Goal: Task Accomplishment & Management: Complete application form

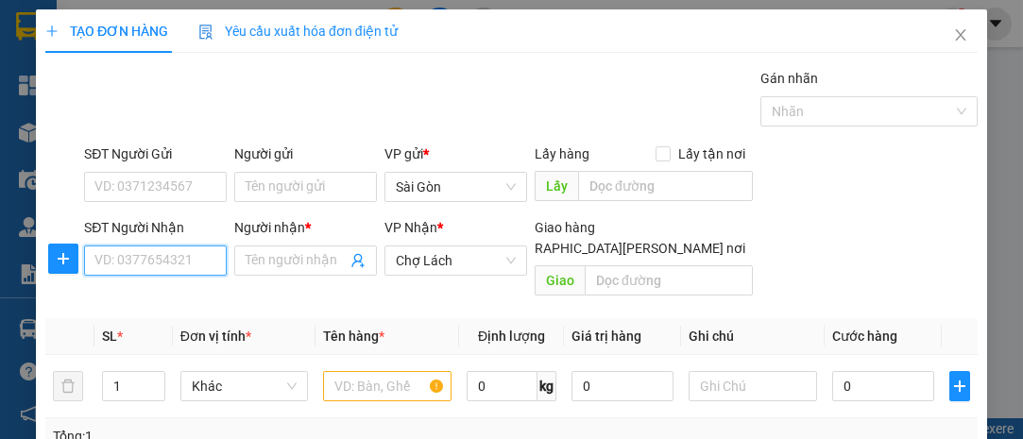
click at [198, 263] on input "SĐT Người Nhận" at bounding box center [155, 261] width 143 height 30
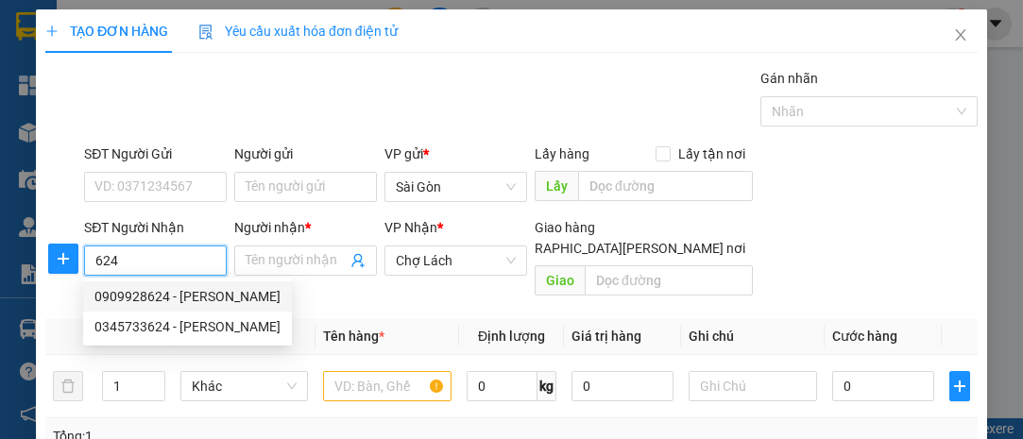
click at [196, 296] on div "0909928624 - [PERSON_NAME]" at bounding box center [187, 296] width 186 height 21
type input "0909928624"
type input "HIẾU"
type input "NỘI THẤT [PERSON_NAME]"
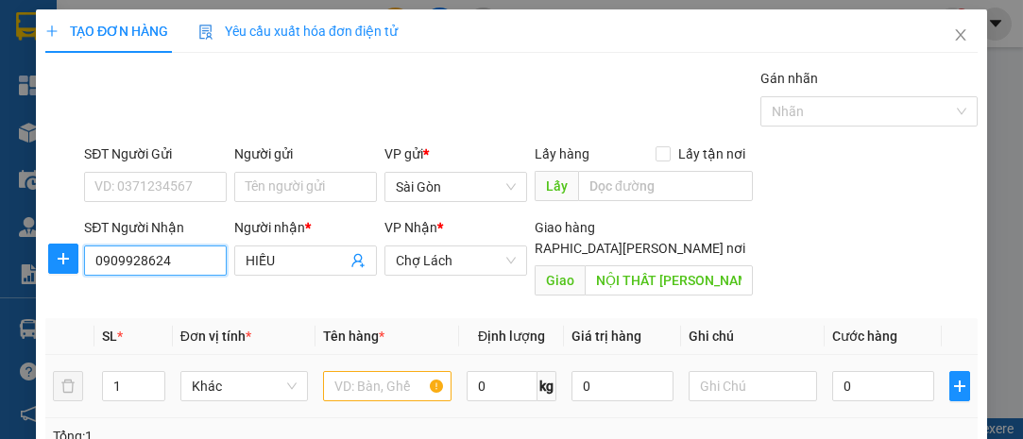
type input "0909928624"
click at [340, 371] on input "text" at bounding box center [387, 386] width 128 height 30
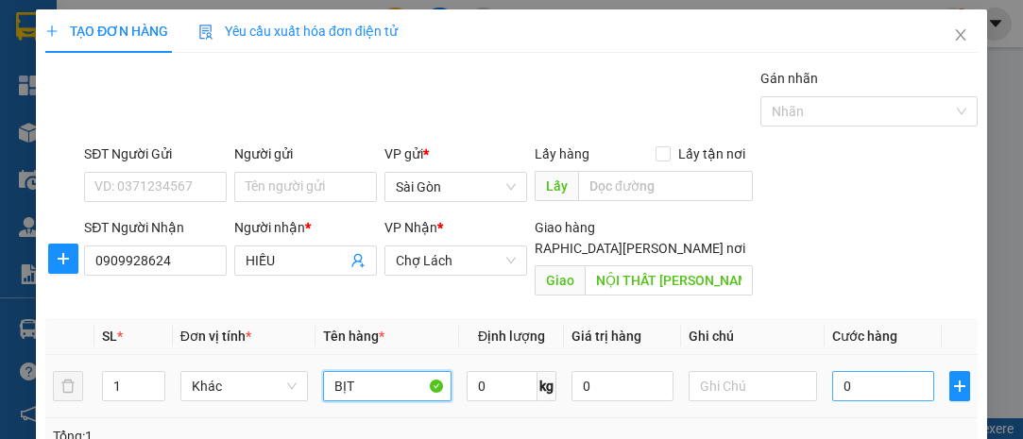
type input "BỊT"
click at [913, 371] on input "0" at bounding box center [883, 386] width 102 height 30
type input "003"
type input "3"
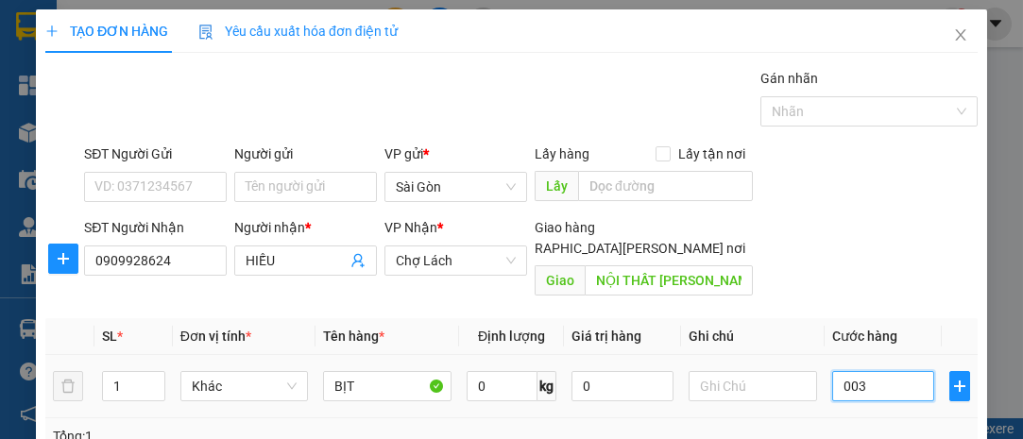
type input "0.030"
type input "30"
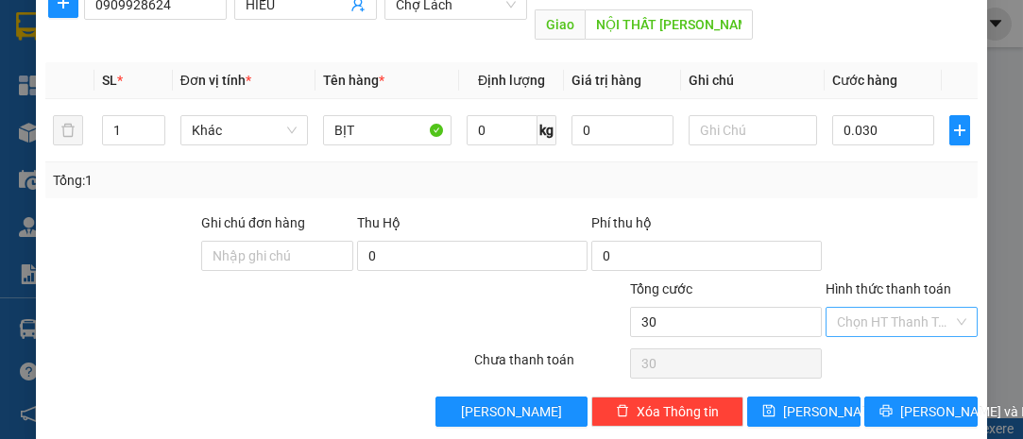
click at [875, 308] on input "Hình thức thanh toán" at bounding box center [895, 322] width 116 height 28
type input "30.000"
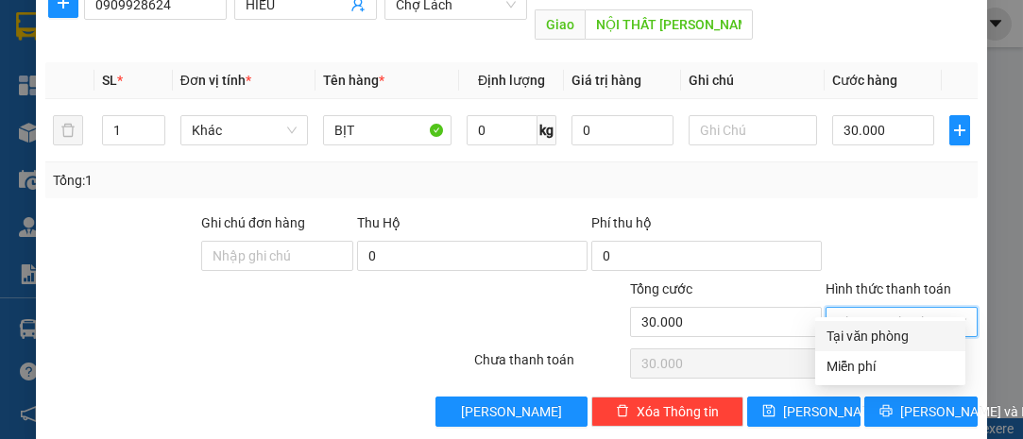
click at [874, 329] on div "Tại văn phòng" at bounding box center [891, 336] width 128 height 21
type input "0"
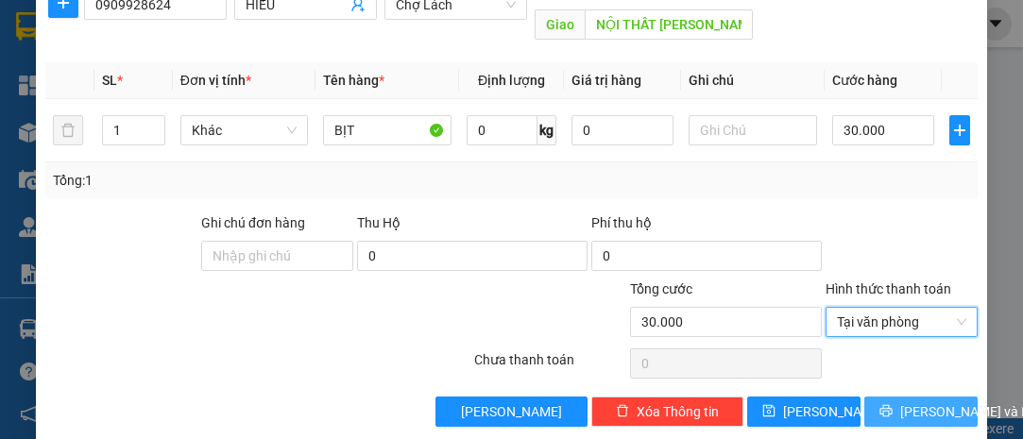
click at [921, 402] on span "[PERSON_NAME] và In" at bounding box center [966, 412] width 132 height 21
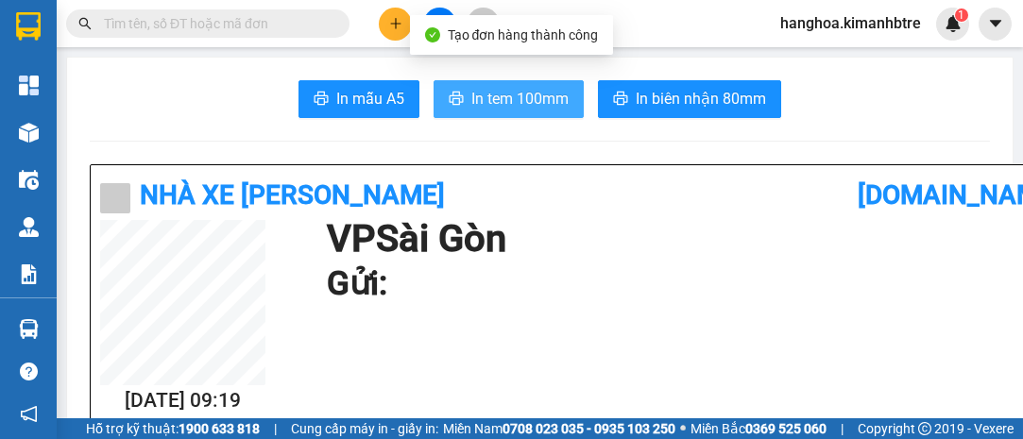
click at [534, 88] on span "In tem 100mm" at bounding box center [519, 99] width 97 height 24
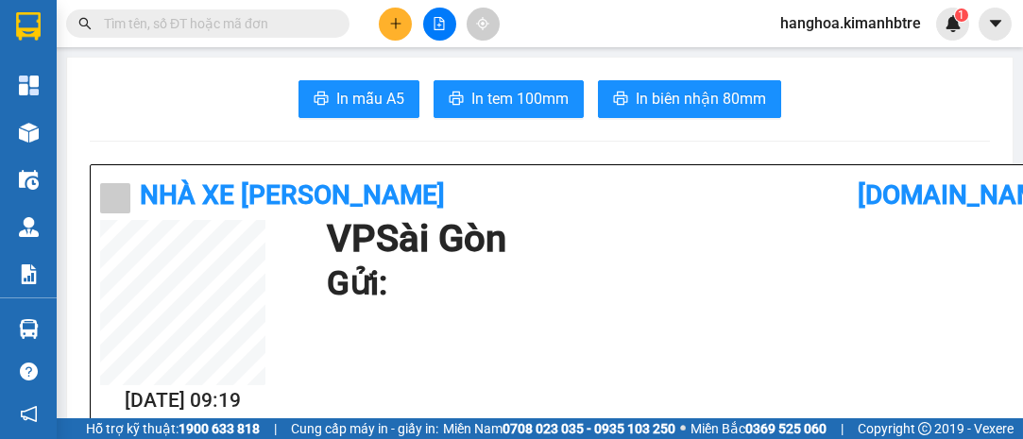
click at [395, 18] on icon "plus" at bounding box center [395, 23] width 1 height 10
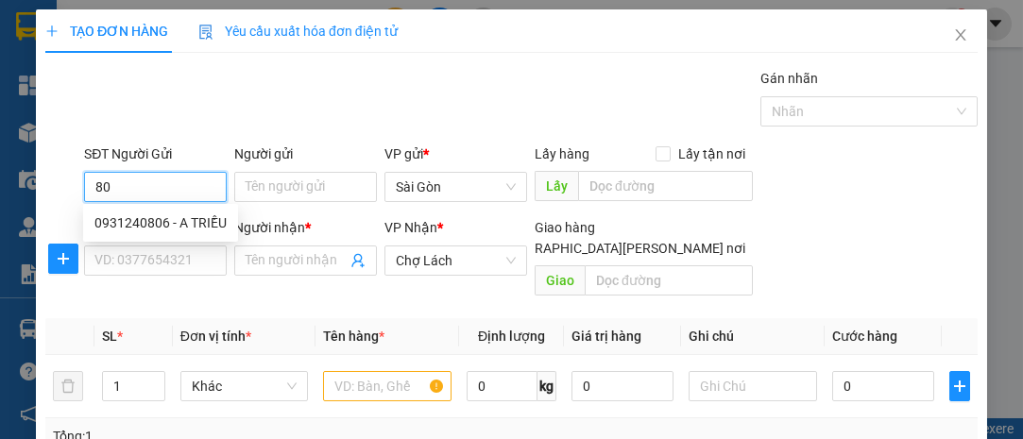
type input "8"
click at [280, 49] on div "Yêu cầu xuất hóa đơn điện tử" at bounding box center [297, 30] width 199 height 43
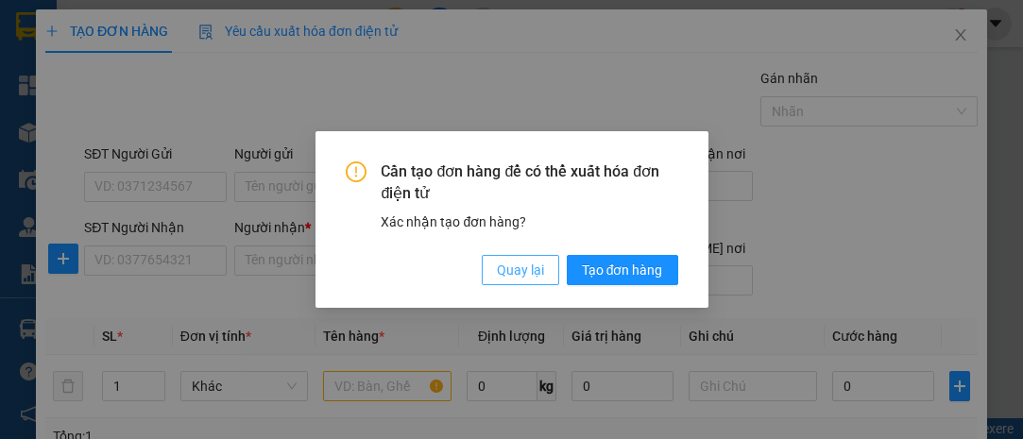
click at [523, 274] on span "Quay lại" at bounding box center [520, 270] width 47 height 21
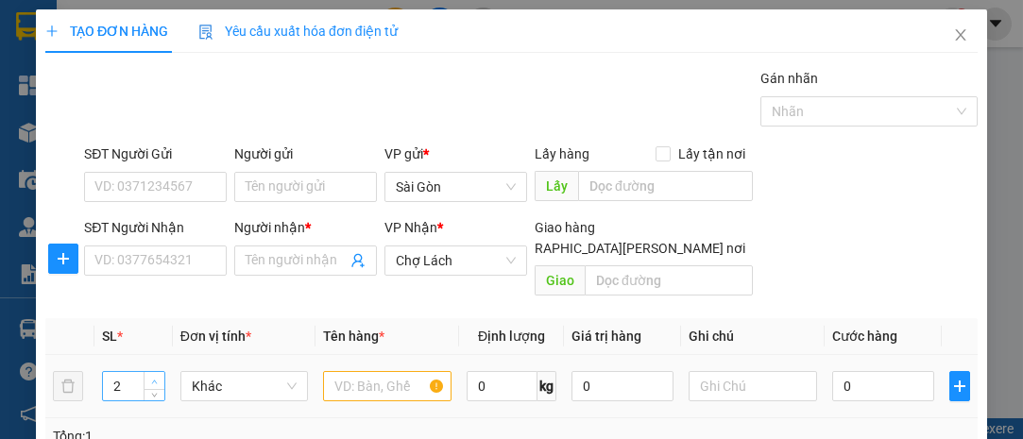
click at [156, 376] on span "up" at bounding box center [154, 381] width 11 height 11
type input "1"
click at [155, 389] on icon "down" at bounding box center [154, 392] width 7 height 7
click at [127, 261] on input "SĐT Người Nhận" at bounding box center [155, 261] width 143 height 30
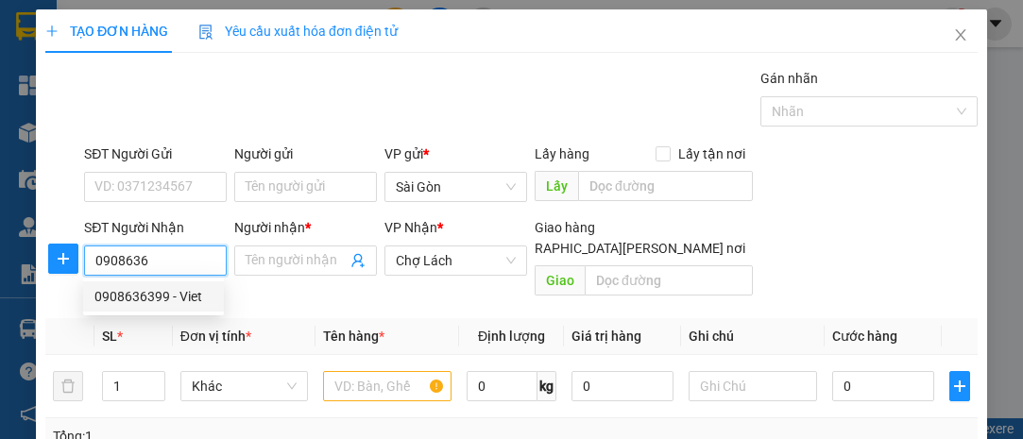
click at [127, 291] on div "0908636399 - Viet" at bounding box center [153, 296] width 118 height 21
type input "0908636399"
type input "Viet"
type input "6 RI"
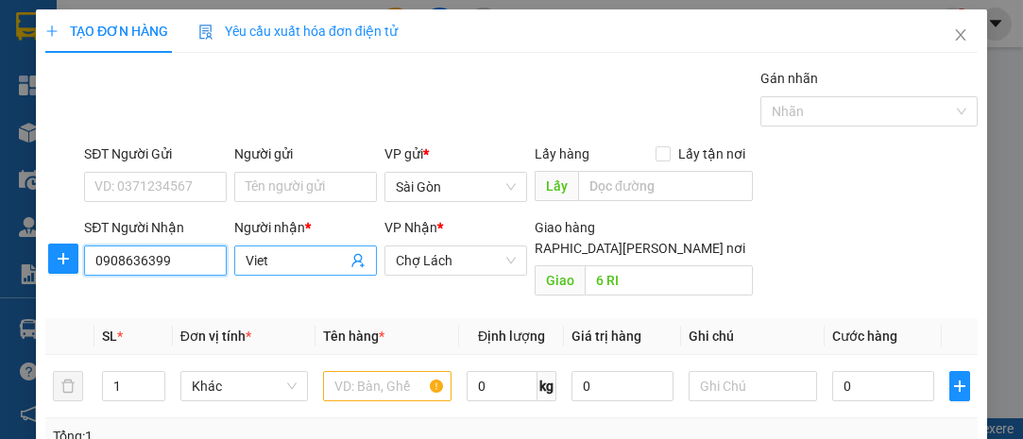
type input "0908636399"
drag, startPoint x: 282, startPoint y: 258, endPoint x: 194, endPoint y: 257, distance: 87.9
click at [194, 257] on div "SĐT Người [PERSON_NAME] 0908636399 Người [PERSON_NAME] * Viet Viet [PERSON_NAME…" at bounding box center [530, 260] width 901 height 87
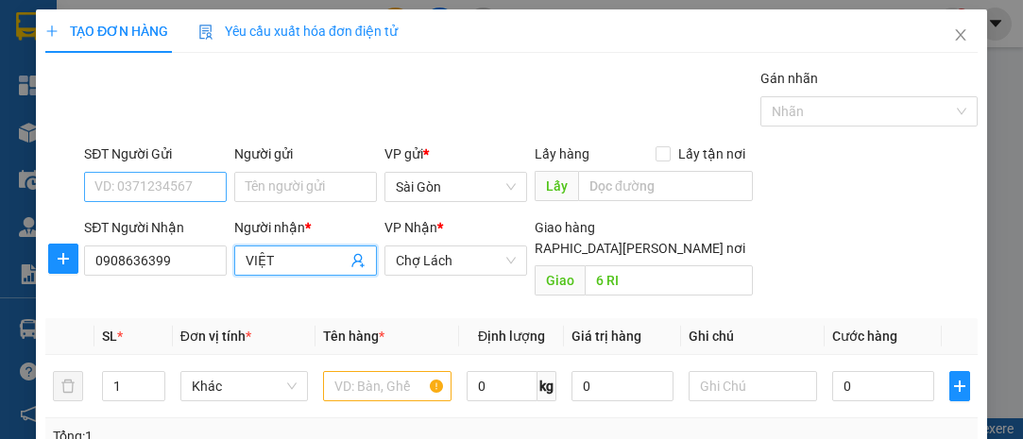
type input "VIỆT"
click at [147, 180] on input "SĐT Người Gửi" at bounding box center [155, 187] width 143 height 30
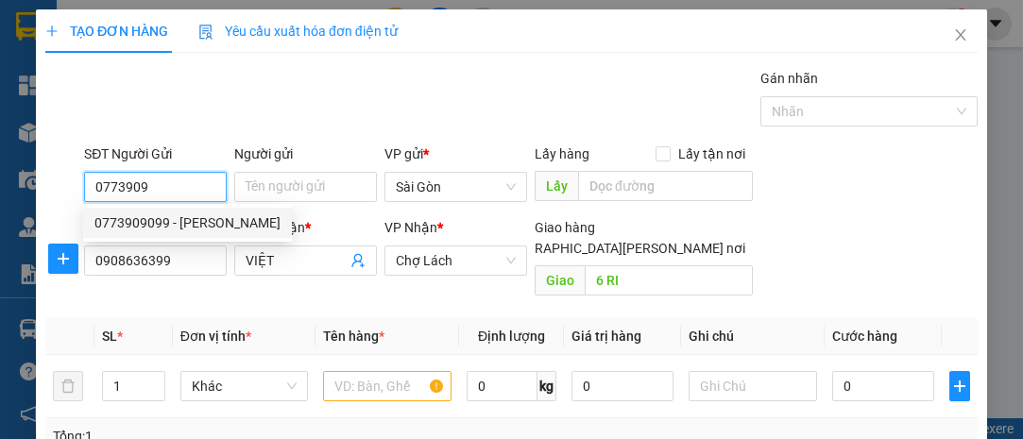
click at [163, 214] on div "0773909099 - [PERSON_NAME]" at bounding box center [187, 223] width 186 height 21
type input "0773909099"
type input "NGHĨA"
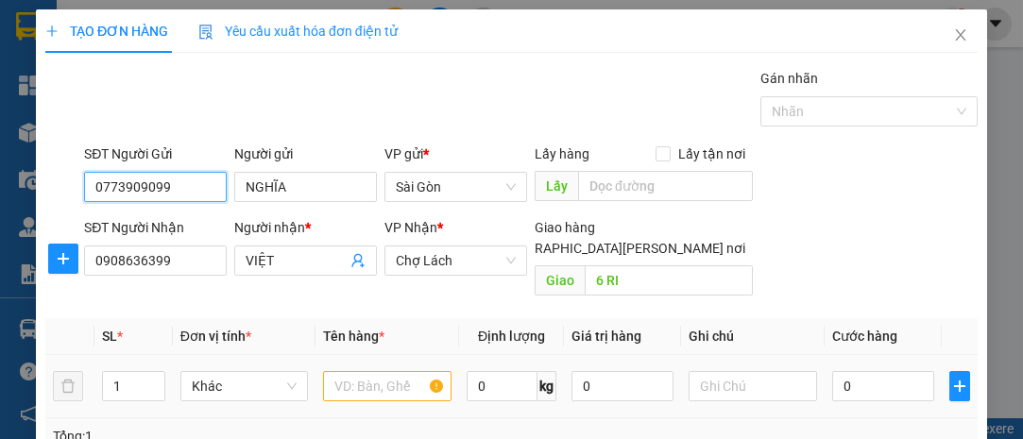
type input "0773909099"
click at [376, 371] on input "text" at bounding box center [387, 386] width 128 height 30
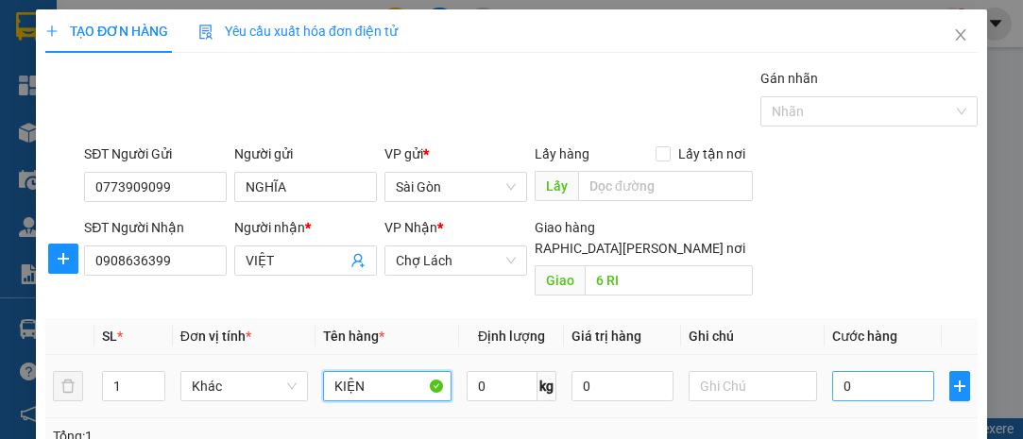
type input "KIỆN"
click at [870, 371] on input "0" at bounding box center [883, 386] width 102 height 30
type input "003"
type input "3"
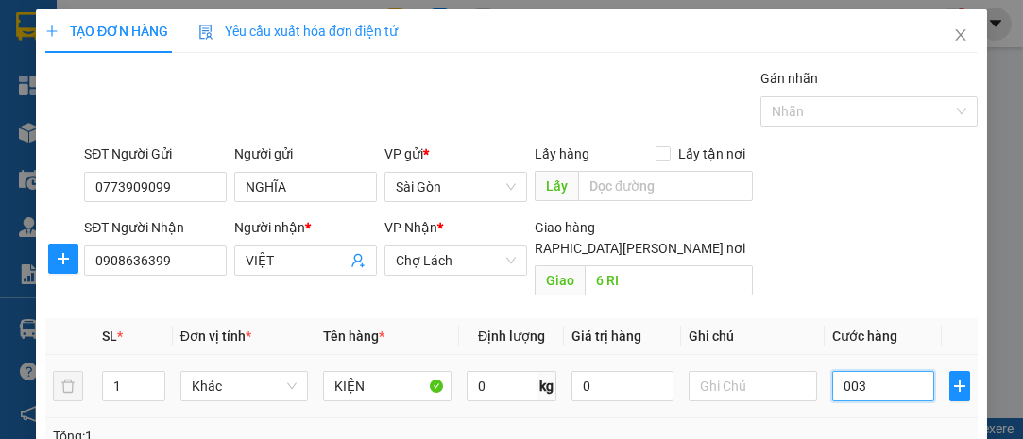
type input "0.030"
type input "30"
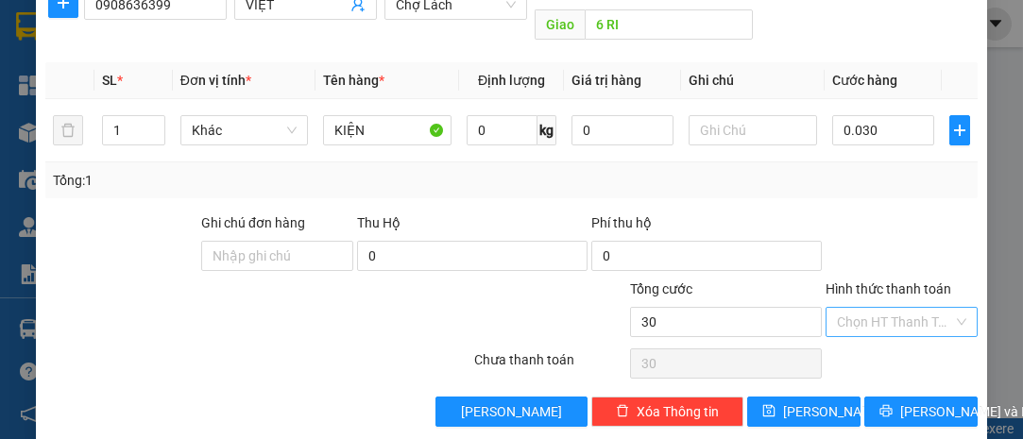
click at [865, 308] on input "Hình thức thanh toán" at bounding box center [895, 322] width 116 height 28
type input "30.000"
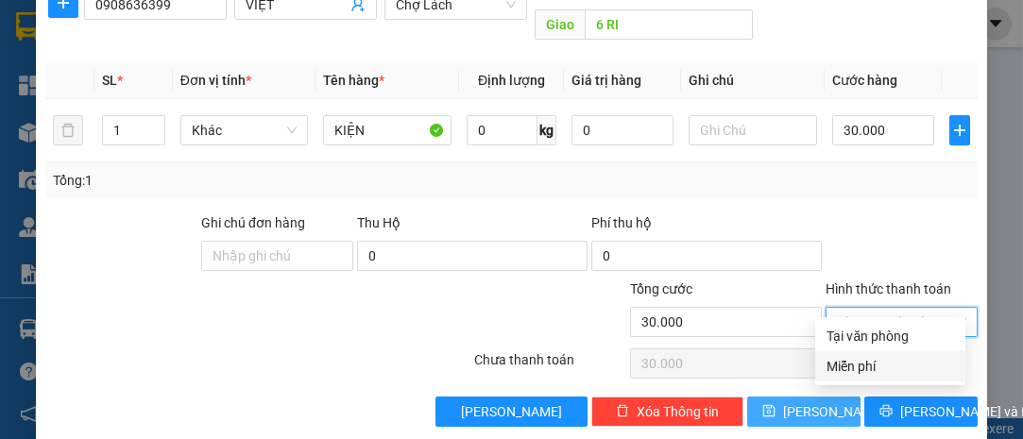
click at [776, 404] on icon "save" at bounding box center [768, 410] width 13 height 13
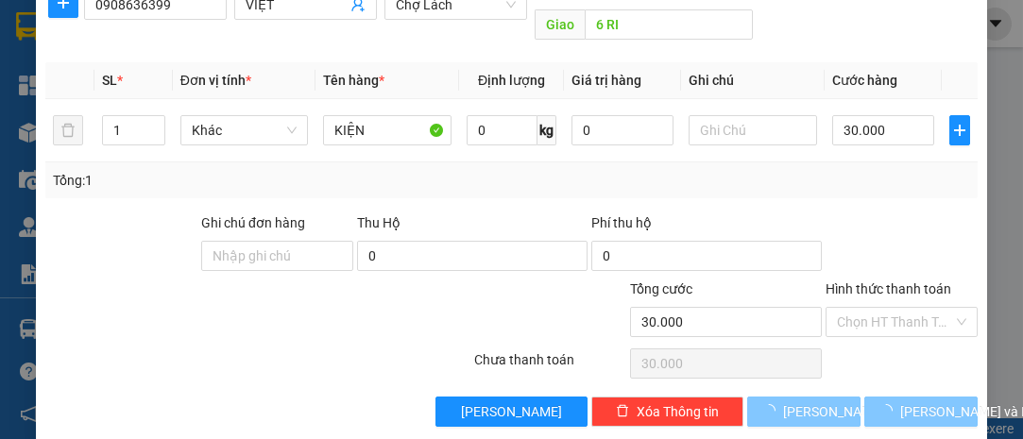
type input "0"
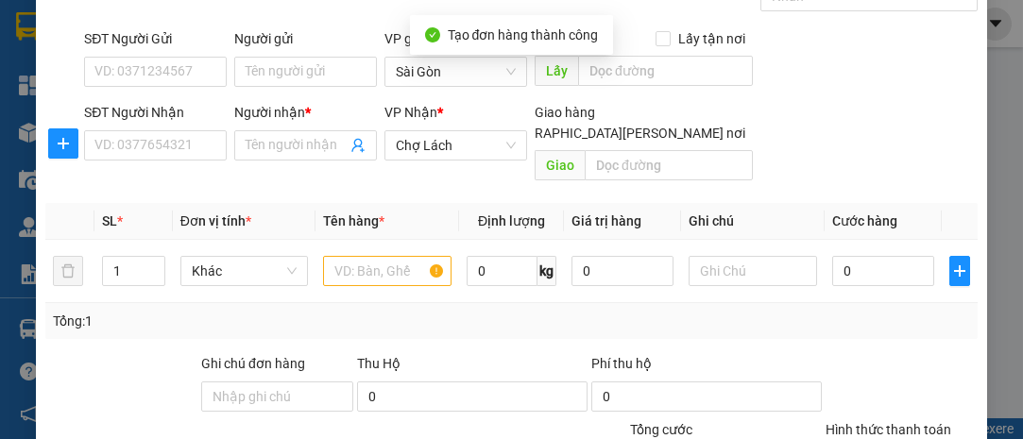
scroll to position [0, 0]
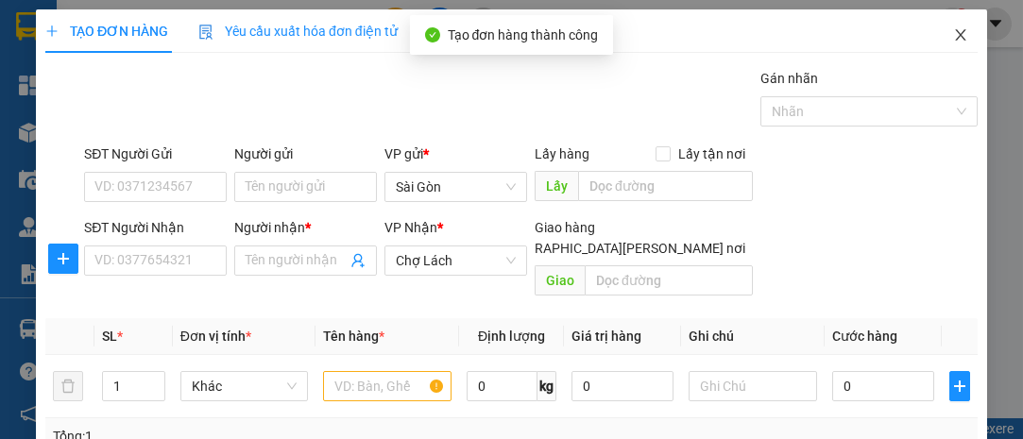
click at [953, 36] on icon "close" at bounding box center [960, 34] width 15 height 15
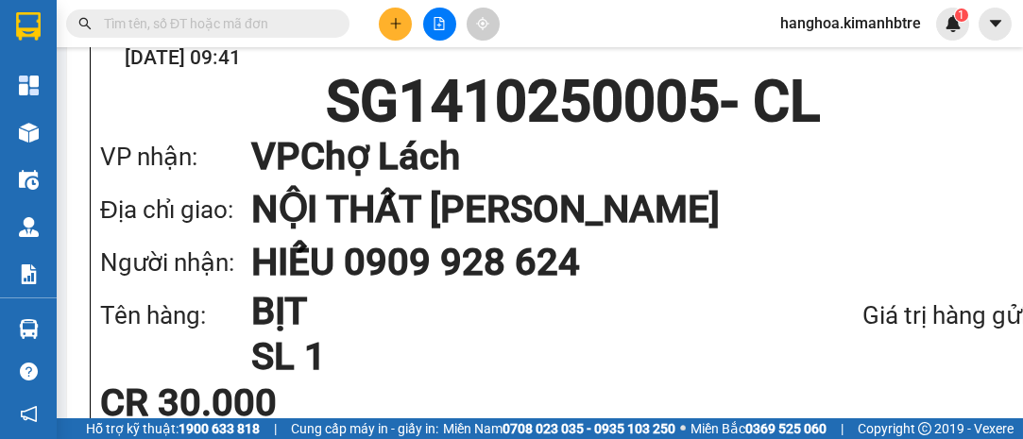
scroll to position [85, 0]
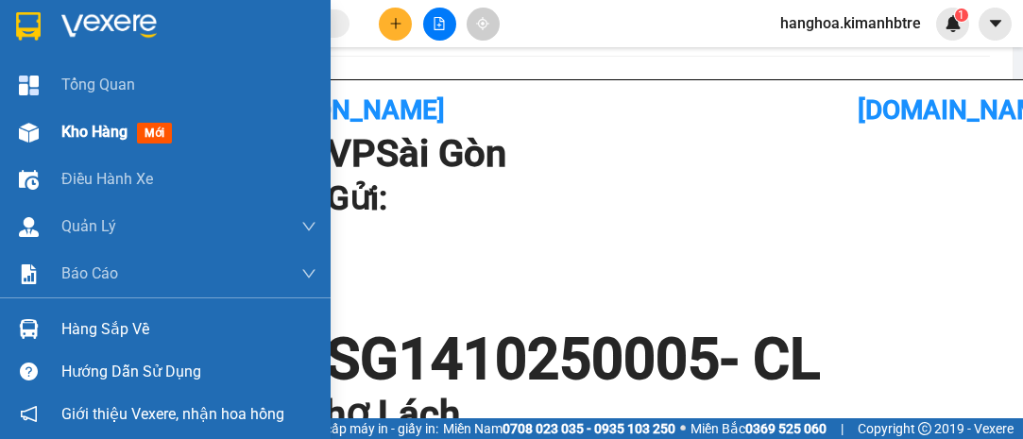
click at [77, 125] on span "Kho hàng" at bounding box center [94, 132] width 66 height 18
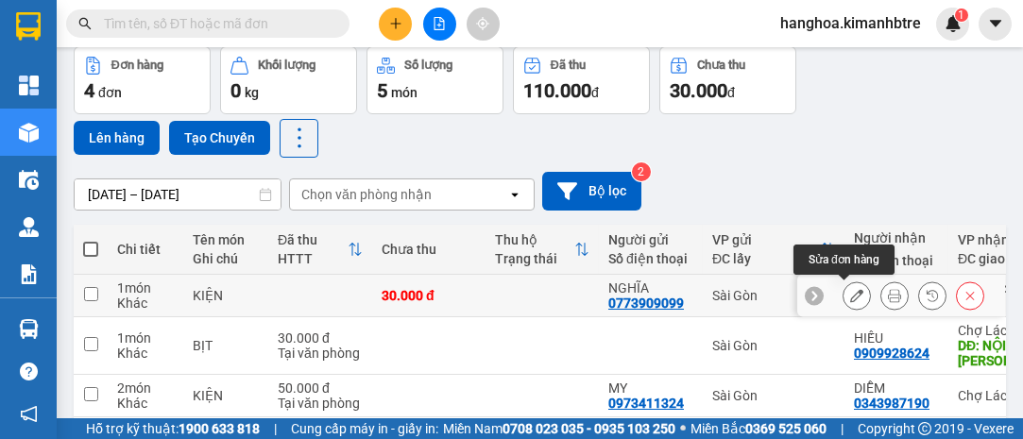
click at [850, 290] on icon at bounding box center [856, 295] width 13 height 13
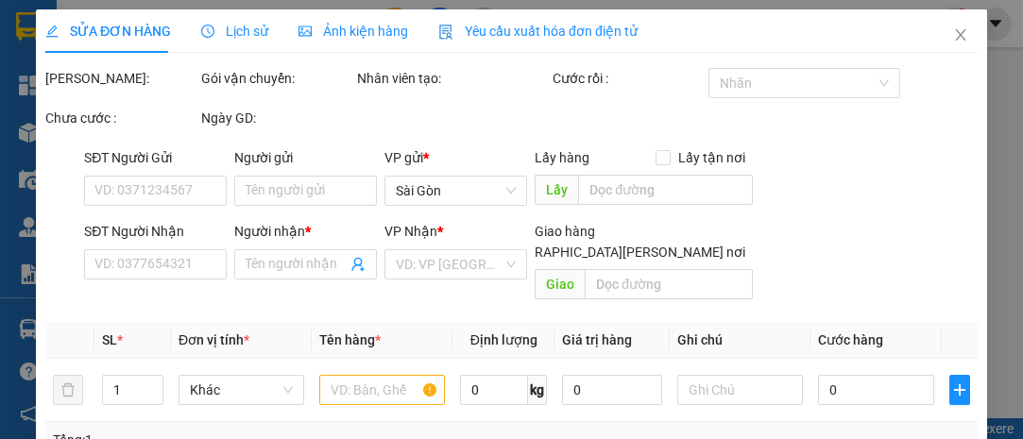
type input "0773909099"
type input "NGHĨA"
type input "0908636399"
type input "VIỆT"
type input "6 RI"
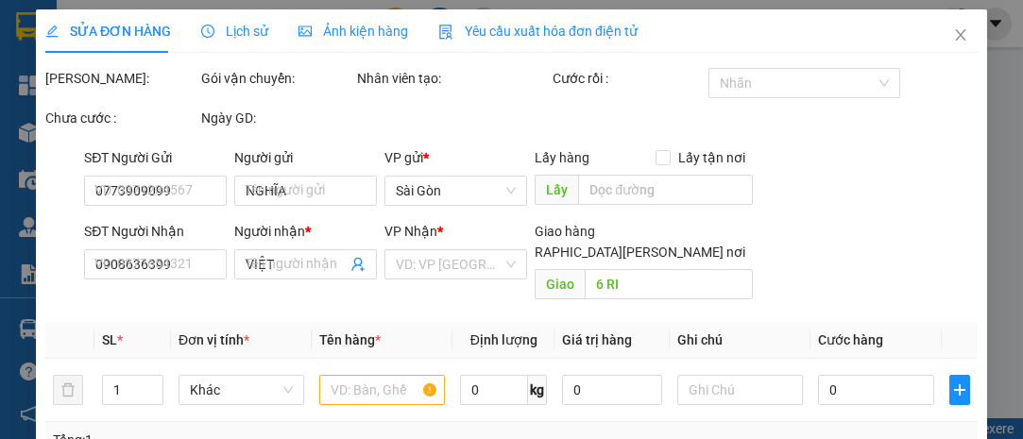
type input "0"
type input "30.000"
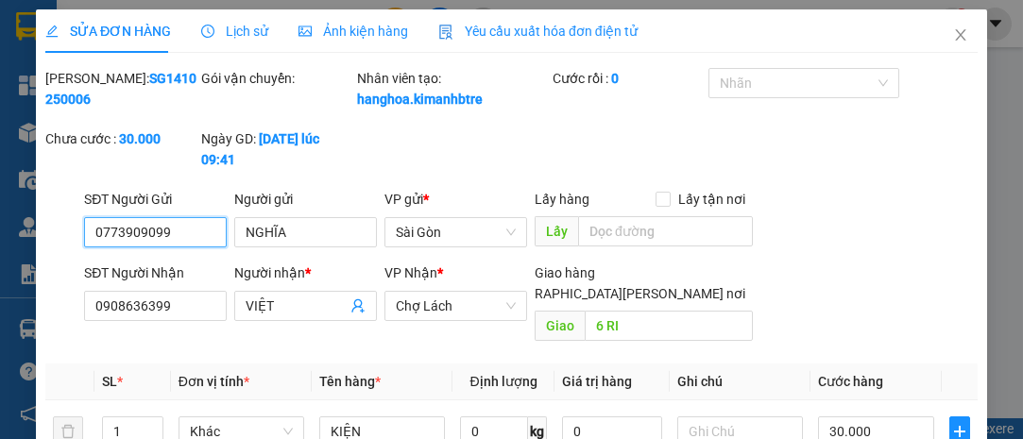
scroll to position [302, 0]
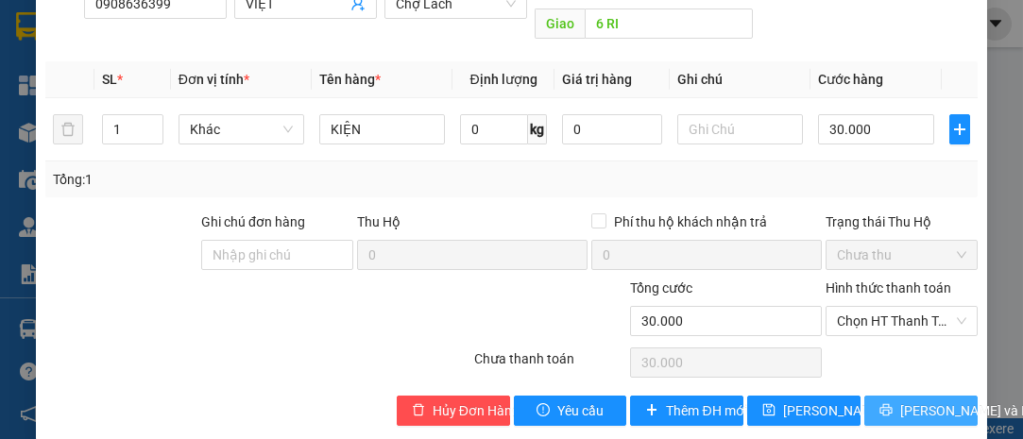
click at [907, 401] on span "[PERSON_NAME] và In" at bounding box center [966, 411] width 132 height 21
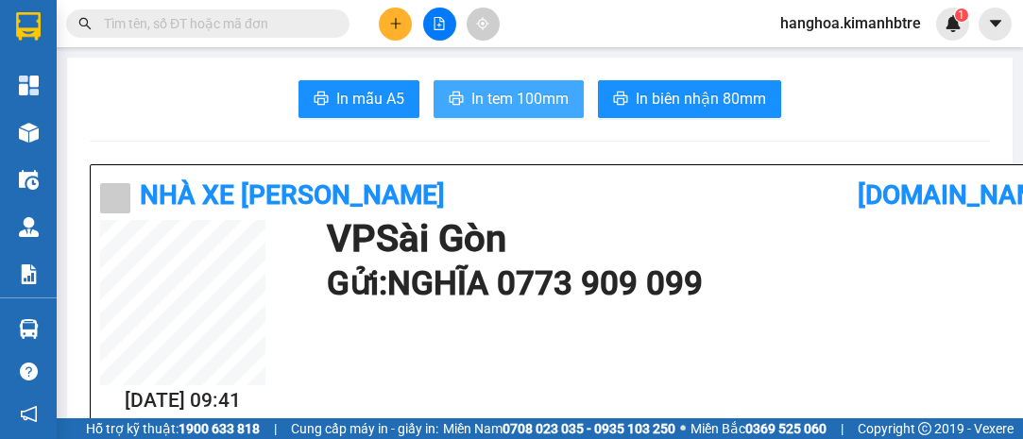
click at [506, 96] on span "In tem 100mm" at bounding box center [519, 99] width 97 height 24
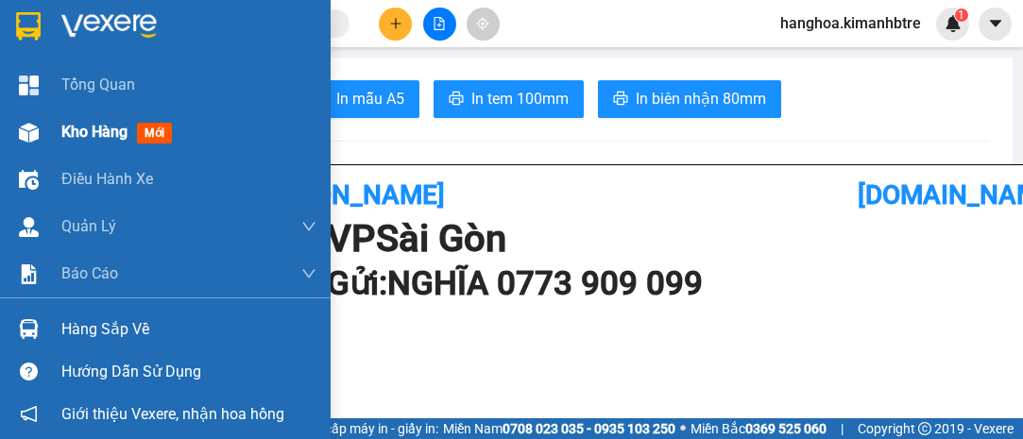
click at [109, 130] on span "Kho hàng" at bounding box center [94, 132] width 66 height 18
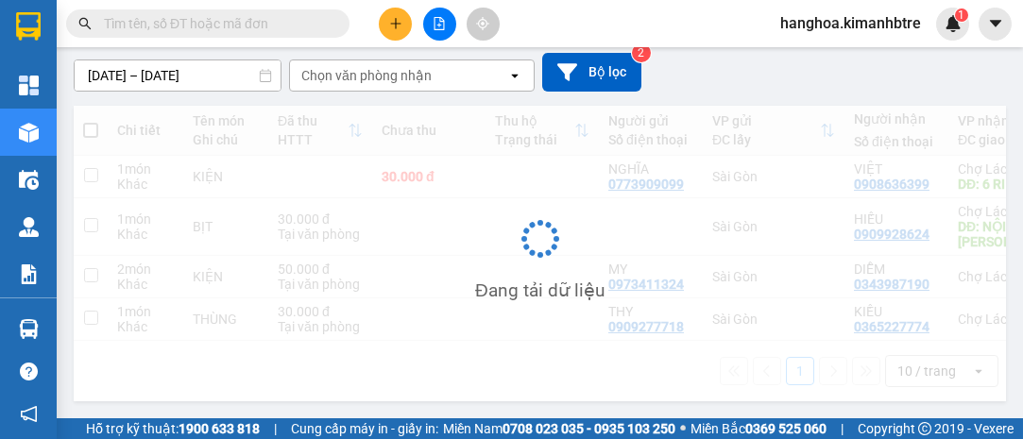
scroll to position [209, 0]
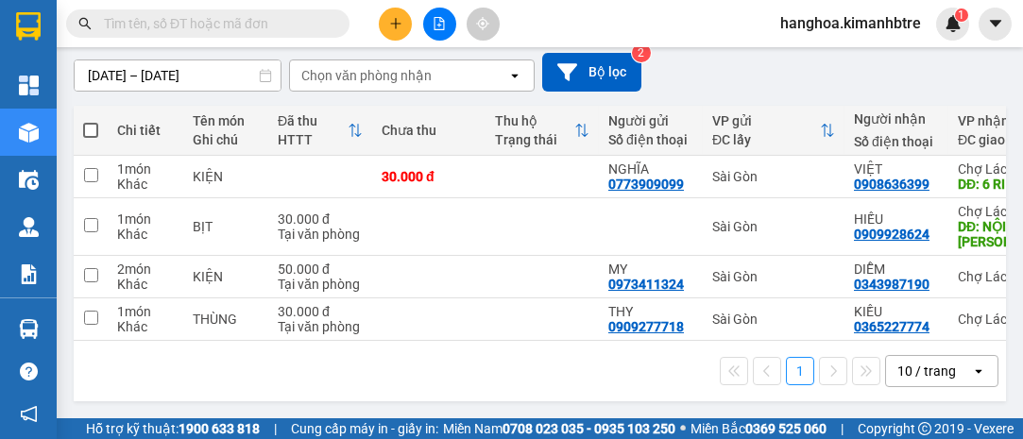
click at [93, 123] on span at bounding box center [90, 130] width 15 height 15
click at [91, 121] on input "checkbox" at bounding box center [91, 121] width 0 height 0
checkbox input "true"
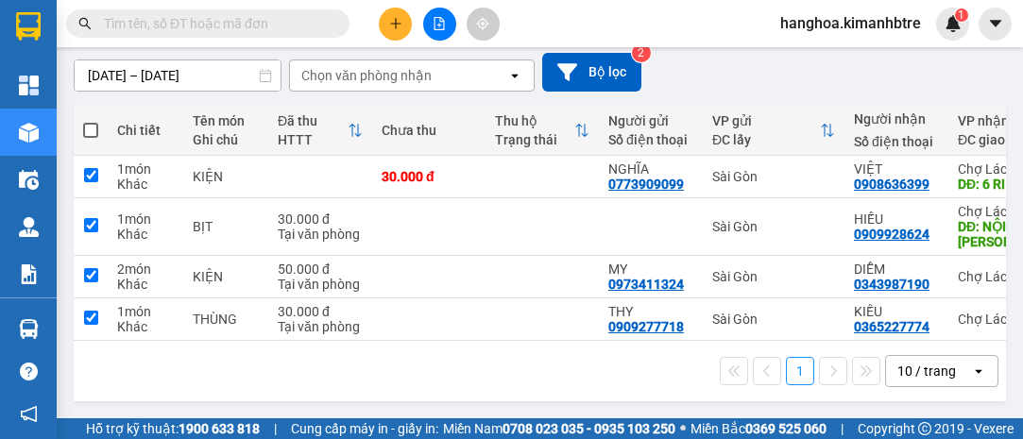
checkbox input "true"
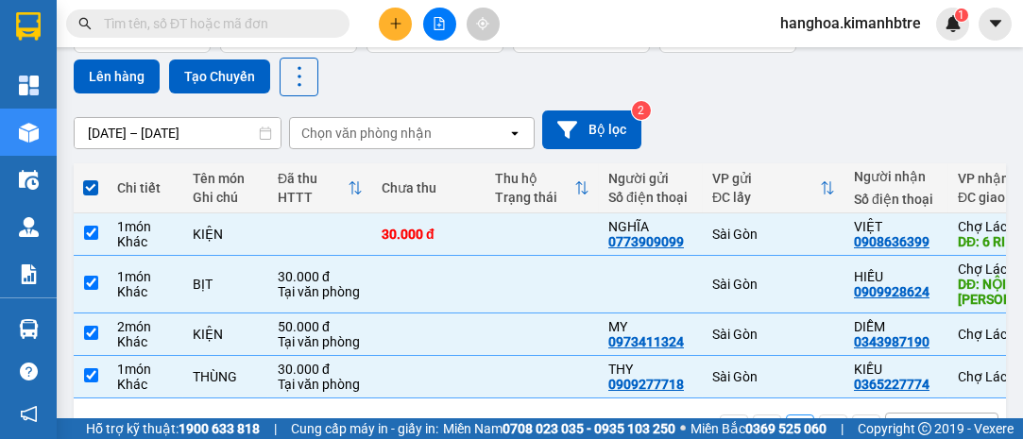
scroll to position [123, 0]
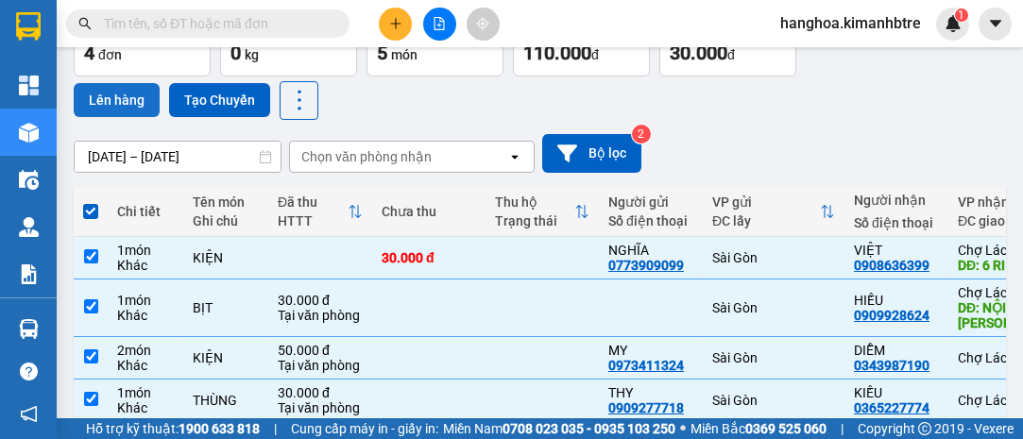
click at [124, 99] on button "Lên hàng" at bounding box center [117, 100] width 86 height 34
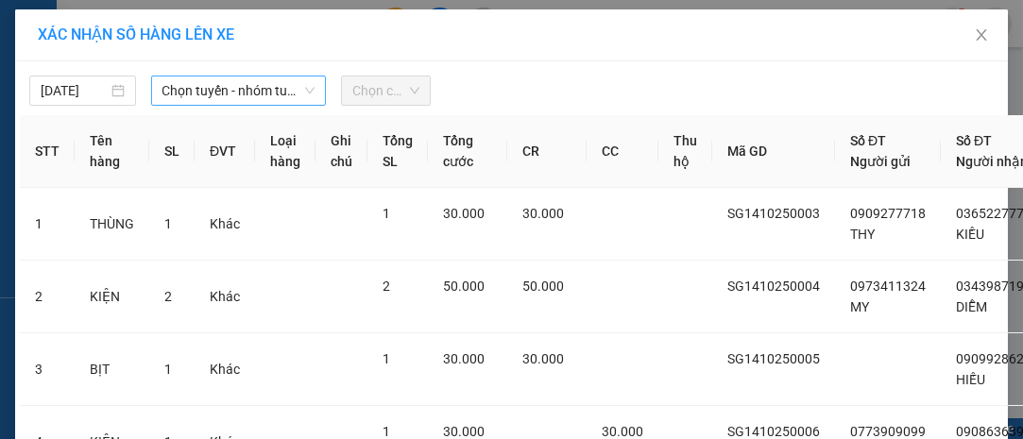
click at [189, 92] on span "Chọn tuyến - nhóm tuyến" at bounding box center [239, 91] width 153 height 28
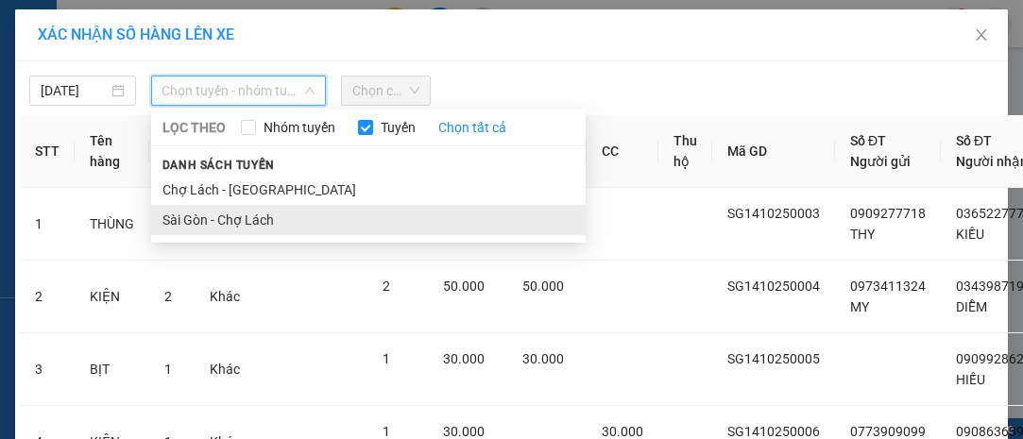
click at [248, 218] on li "Sài Gòn - Chợ Lách" at bounding box center [368, 220] width 435 height 30
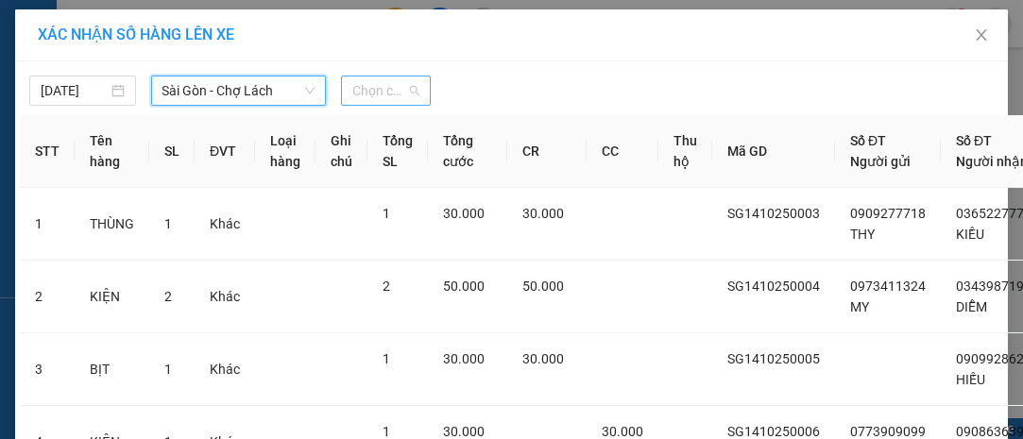
click at [383, 97] on span "Chọn chuyến" at bounding box center [385, 91] width 66 height 28
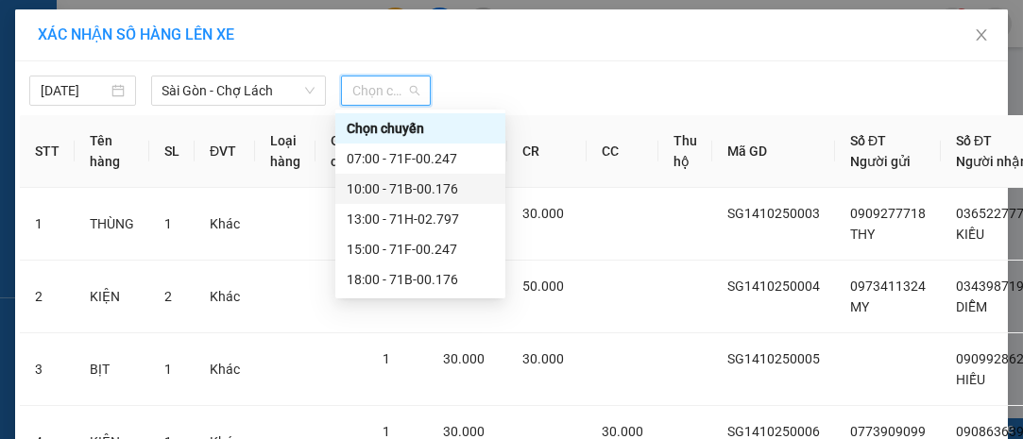
click at [430, 186] on div "10:00 - 71B-00.176" at bounding box center [420, 189] width 147 height 21
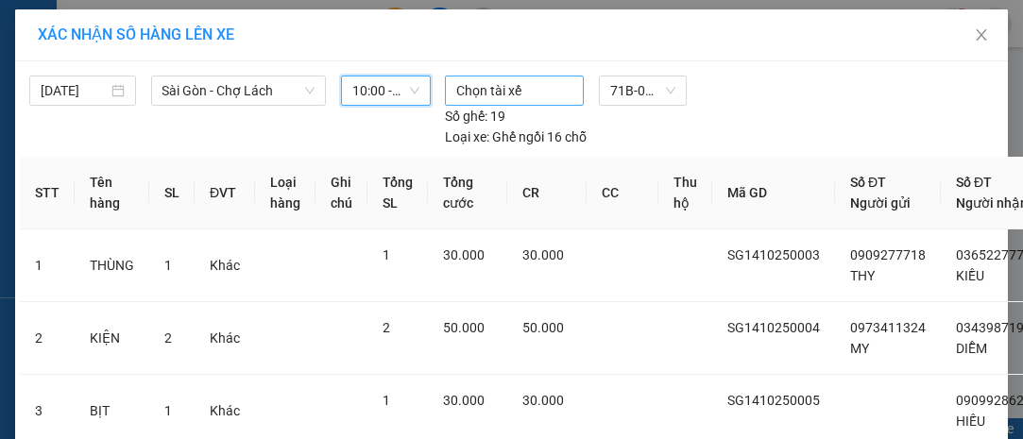
click at [475, 85] on div at bounding box center [514, 90] width 129 height 23
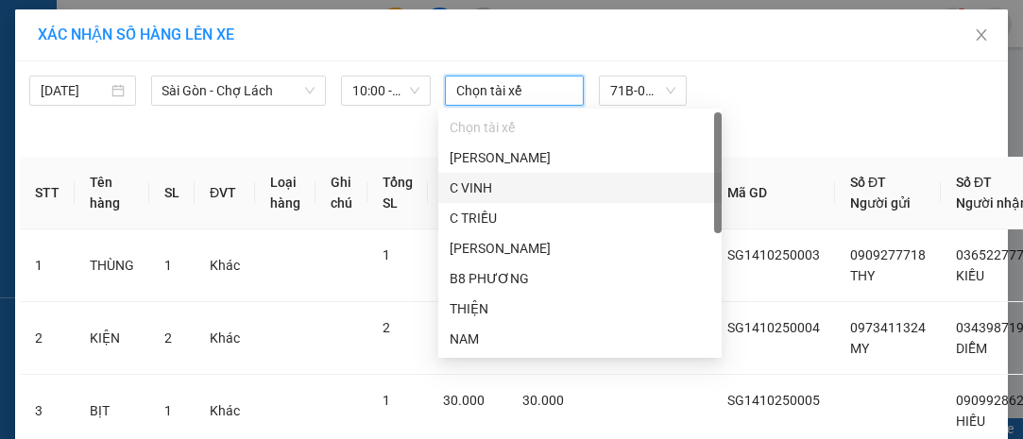
click at [503, 191] on div "C VINH" at bounding box center [580, 188] width 261 height 21
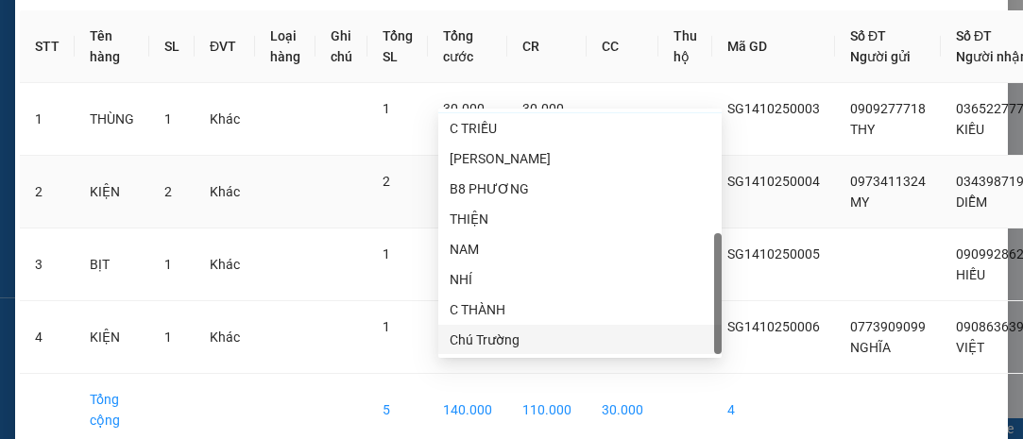
scroll to position [269, 0]
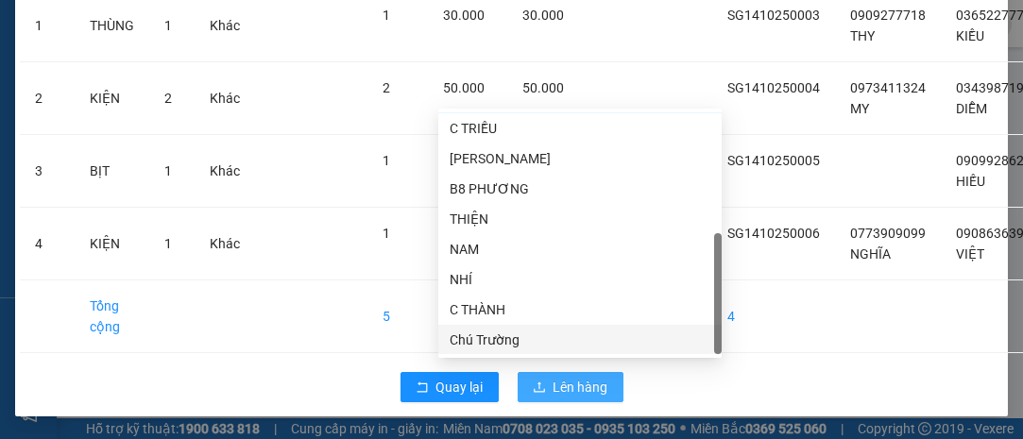
click at [561, 377] on span "Lên hàng" at bounding box center [581, 387] width 55 height 21
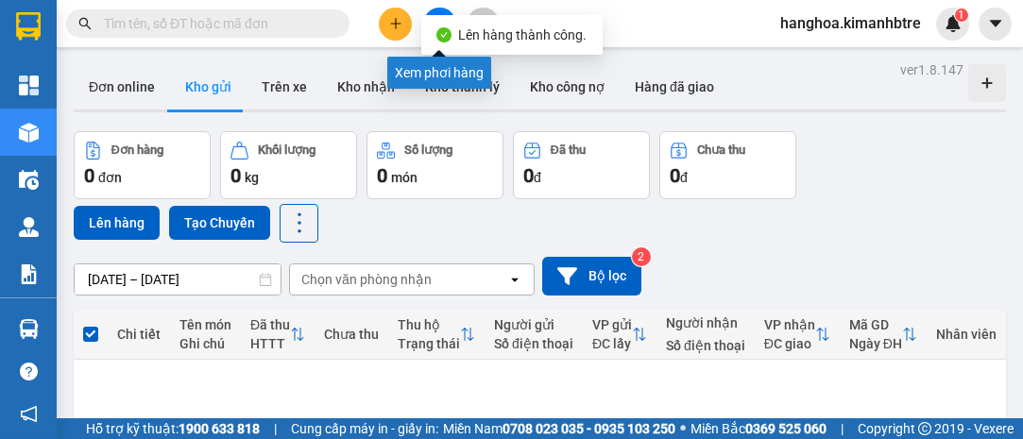
click at [439, 10] on button at bounding box center [439, 24] width 33 height 33
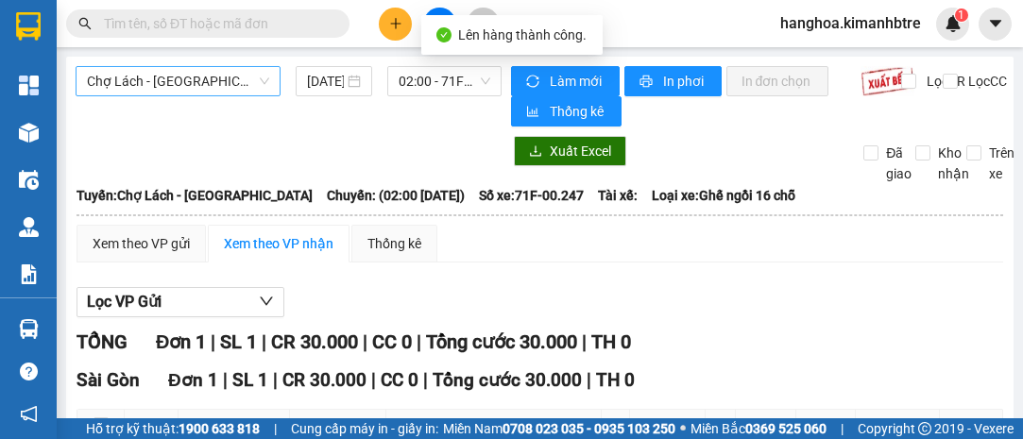
click at [211, 77] on span "Chợ Lách - [GEOGRAPHIC_DATA]" at bounding box center [178, 81] width 182 height 28
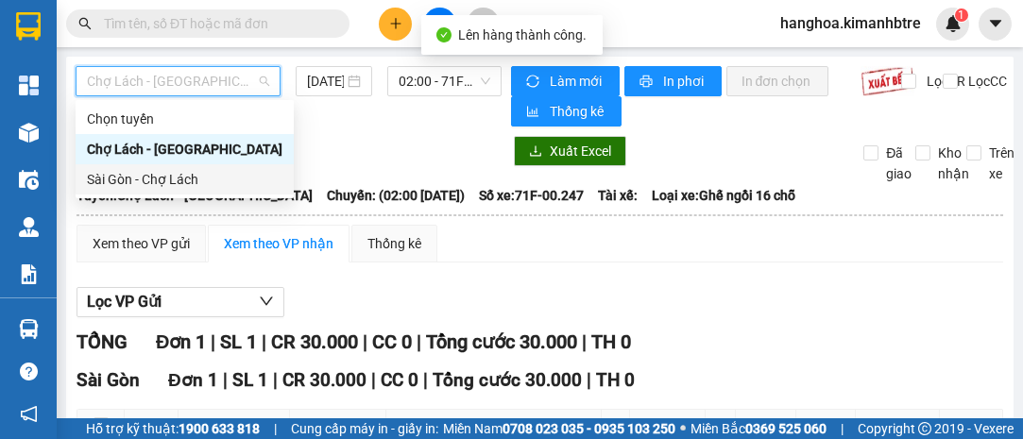
click at [203, 180] on div "Sài Gòn - Chợ Lách" at bounding box center [185, 179] width 196 height 21
type input "[DATE]"
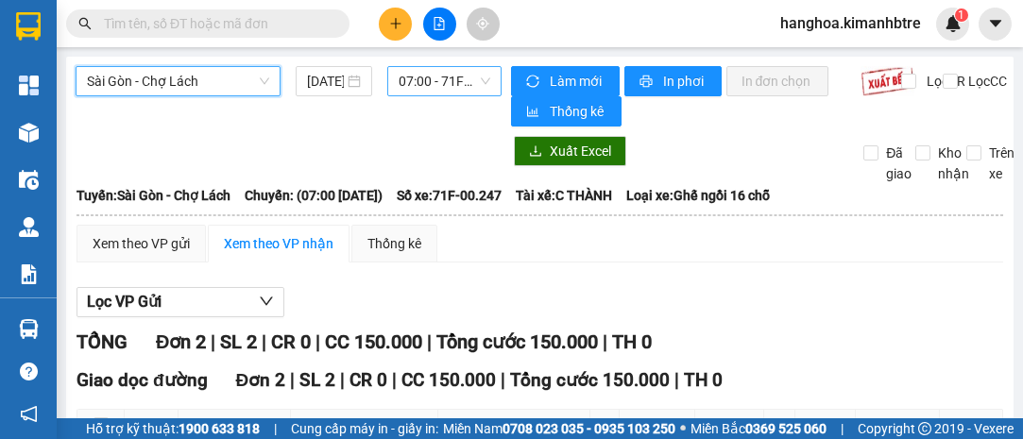
click at [402, 86] on span "07:00 - 71F-00.247" at bounding box center [444, 81] width 91 height 28
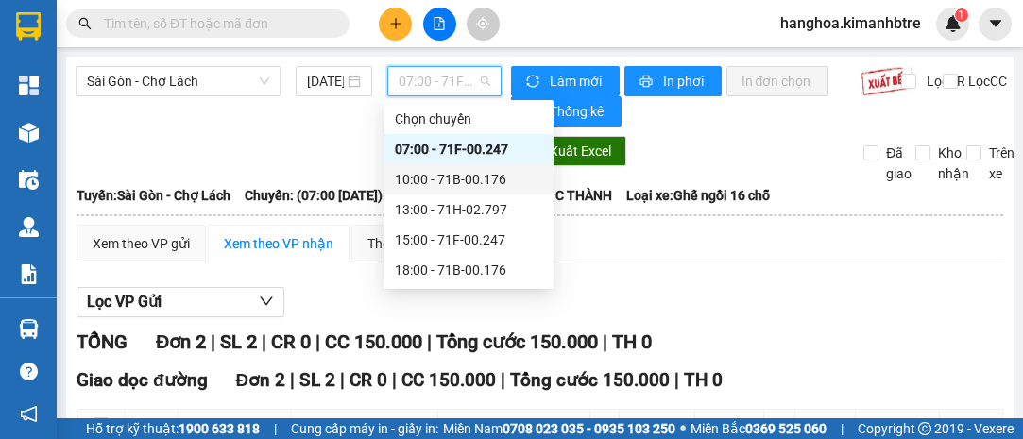
click at [510, 179] on div "10:00 - 71B-00.176" at bounding box center [468, 179] width 147 height 21
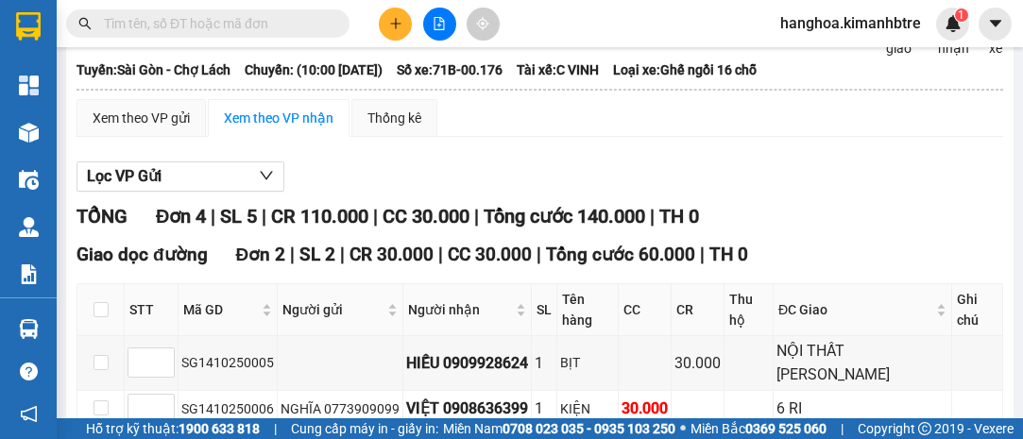
scroll to position [57, 0]
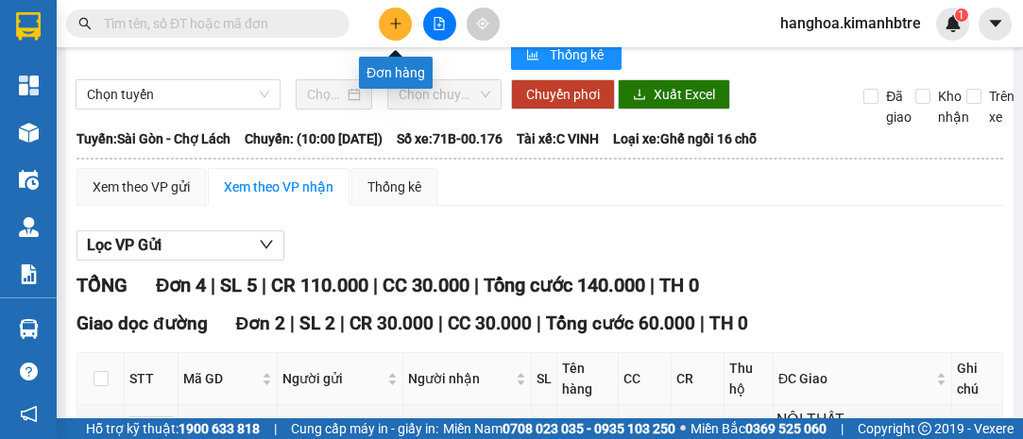
click at [397, 22] on icon "plus" at bounding box center [395, 23] width 13 height 13
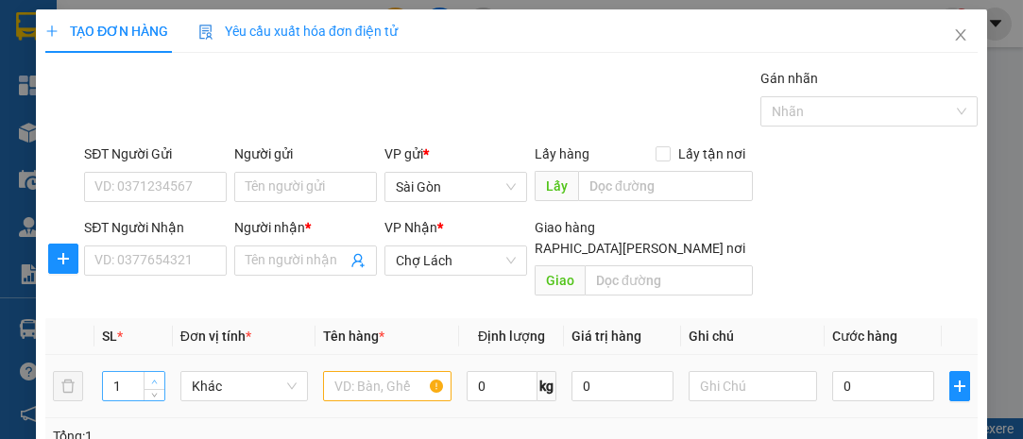
type input "2"
click at [344, 371] on input "text" at bounding box center [387, 386] width 128 height 30
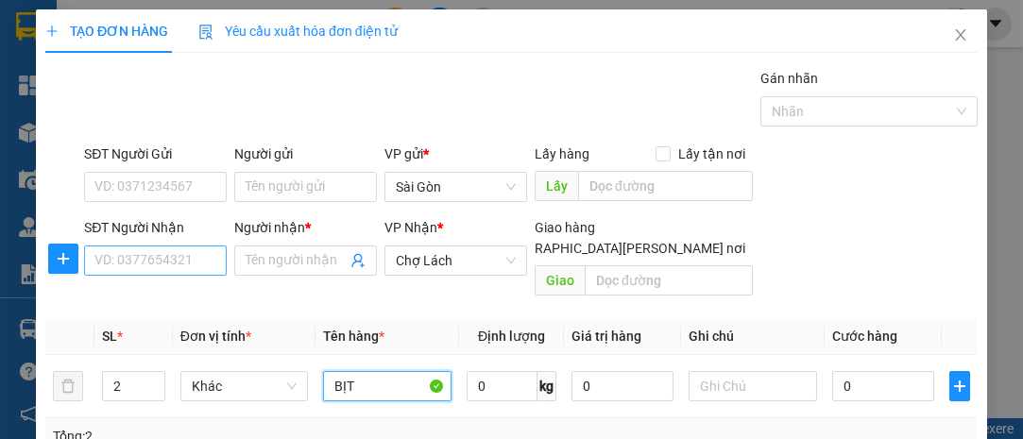
type input "BỊT"
click at [124, 261] on input "SĐT Người Nhận" at bounding box center [155, 261] width 143 height 30
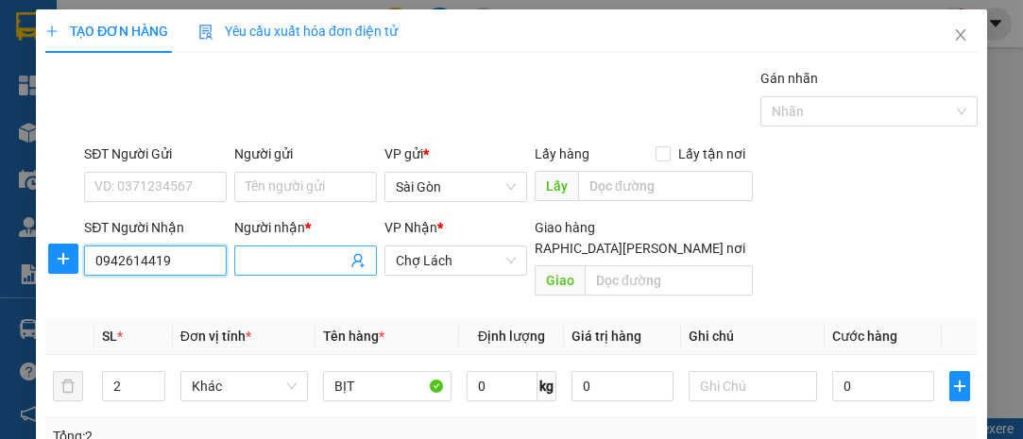
type input "0942614419"
click at [246, 258] on input "Người nhận *" at bounding box center [296, 260] width 101 height 21
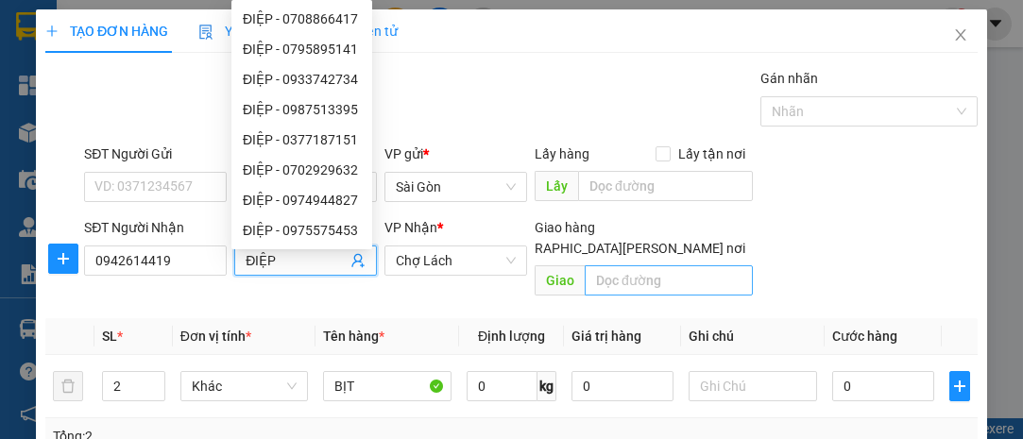
type input "ĐIỆP"
click at [621, 265] on input "text" at bounding box center [668, 280] width 167 height 30
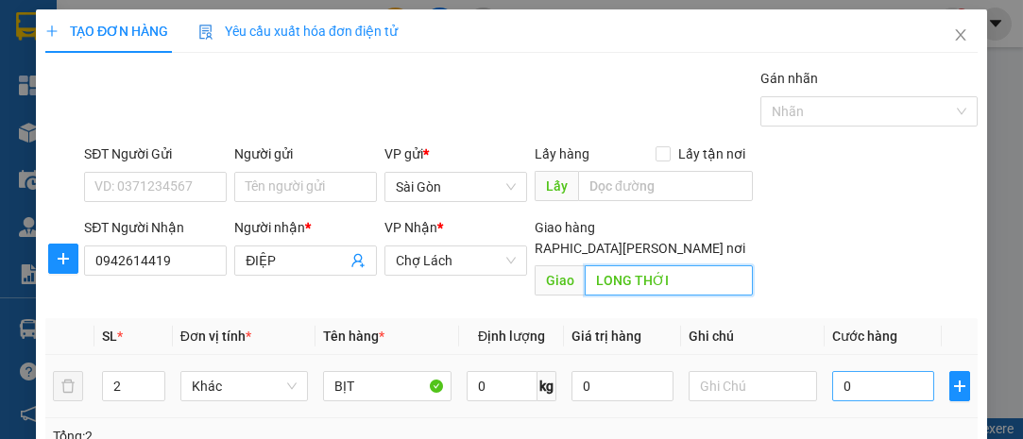
type input "LONG THỚI"
click at [855, 371] on input "0" at bounding box center [883, 386] width 102 height 30
type input "006"
type input "6"
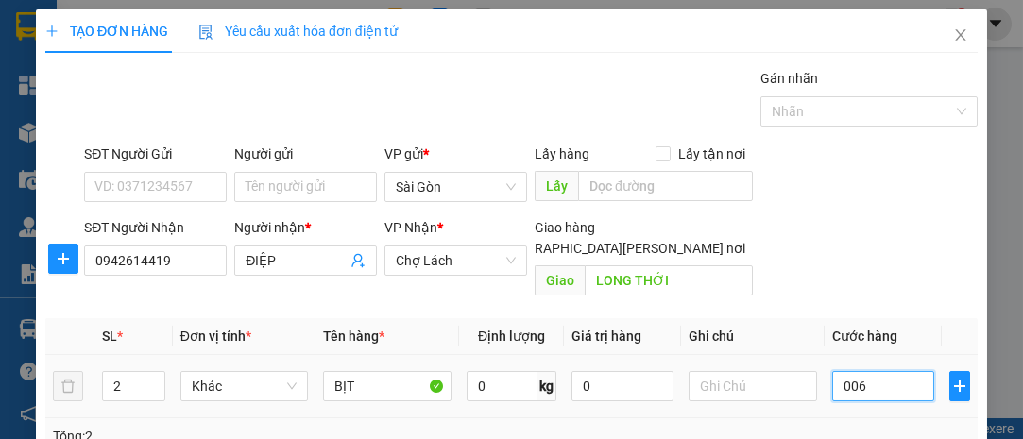
type input "0.060"
type input "60"
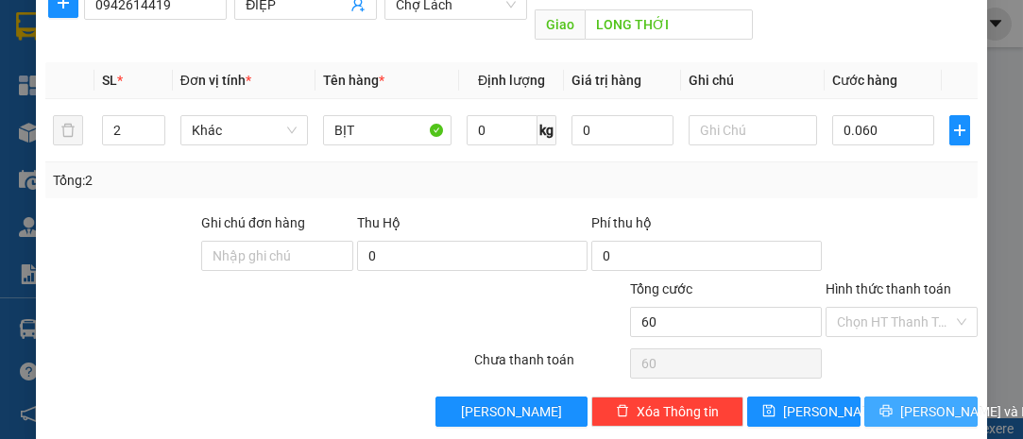
click at [926, 402] on span "[PERSON_NAME] và In" at bounding box center [966, 412] width 132 height 21
type input "60.000"
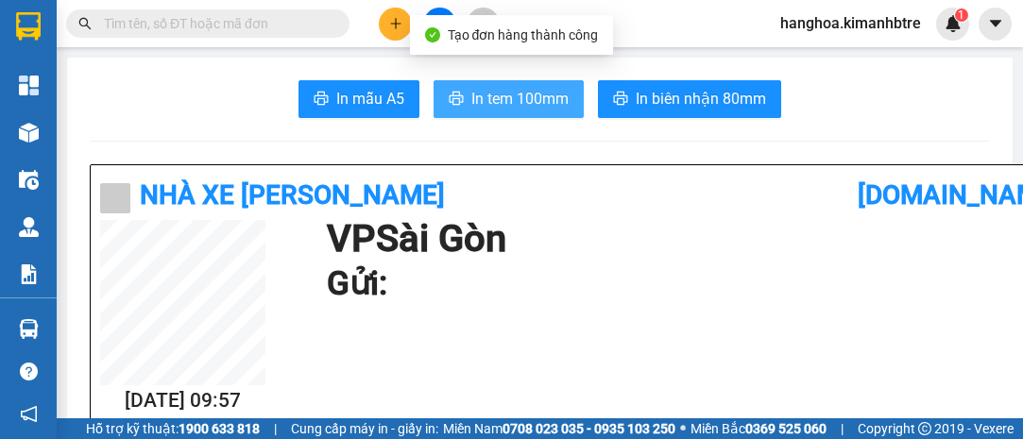
click at [506, 103] on span "In tem 100mm" at bounding box center [519, 99] width 97 height 24
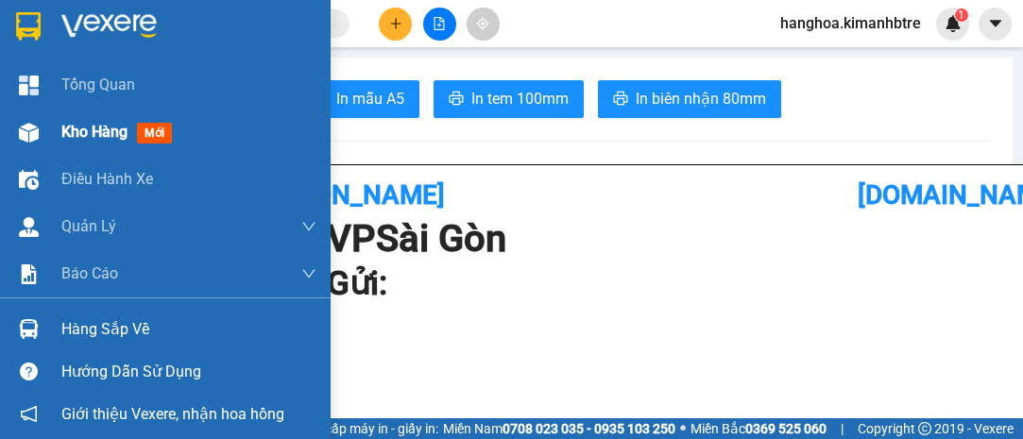
click at [96, 127] on span "Kho hàng" at bounding box center [94, 132] width 66 height 18
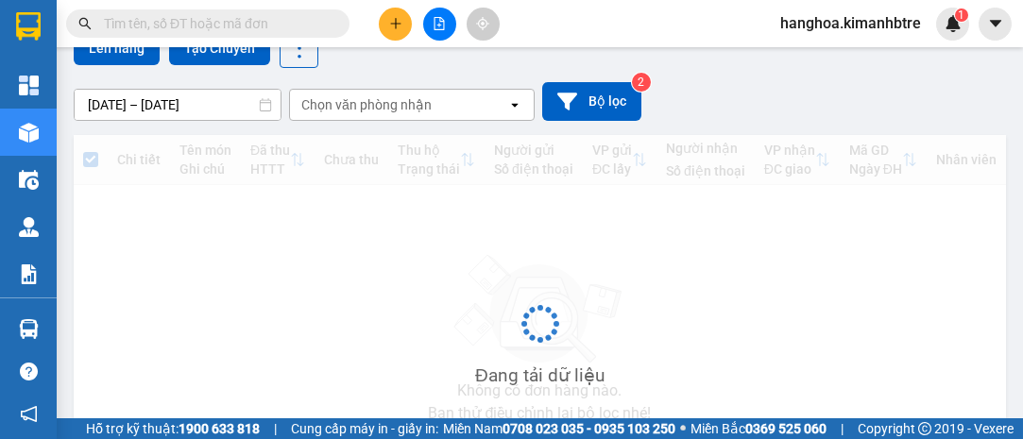
scroll to position [86, 0]
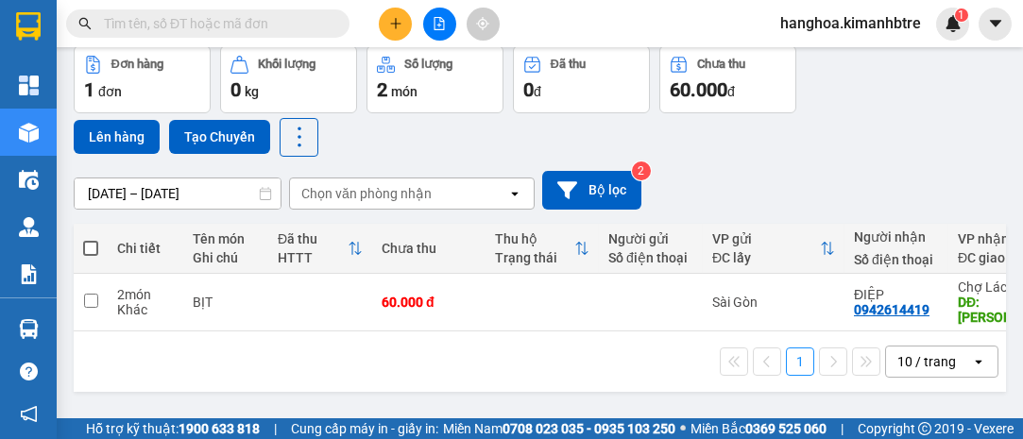
click at [92, 246] on span at bounding box center [90, 248] width 15 height 15
click at [91, 239] on input "checkbox" at bounding box center [91, 239] width 0 height 0
checkbox input "true"
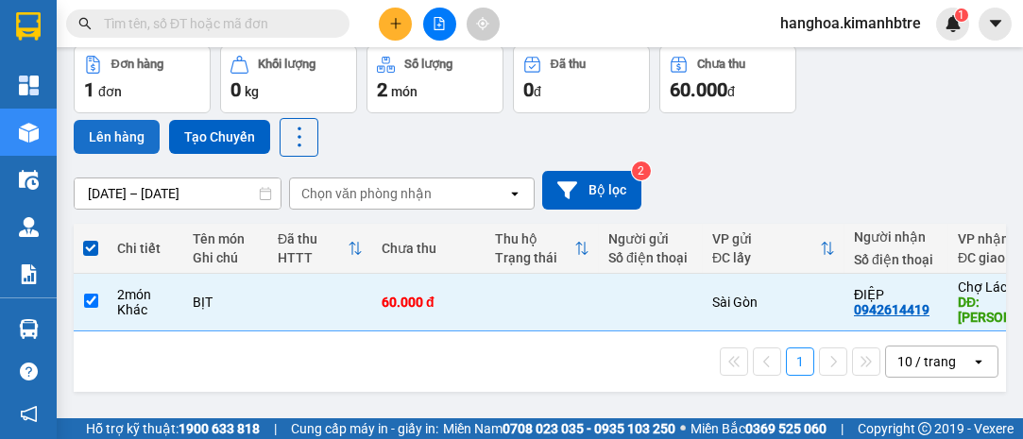
click at [118, 139] on button "Lên hàng" at bounding box center [117, 137] width 86 height 34
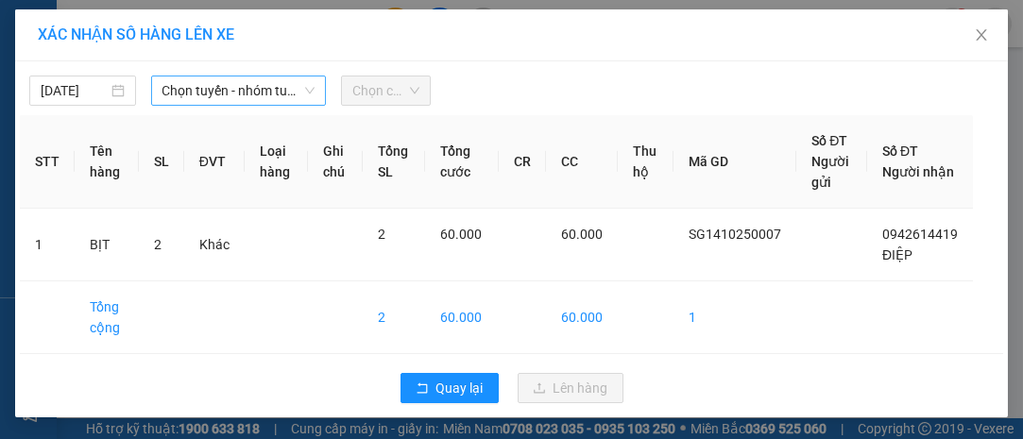
click at [198, 91] on span "Chọn tuyến - nhóm tuyến" at bounding box center [239, 91] width 153 height 28
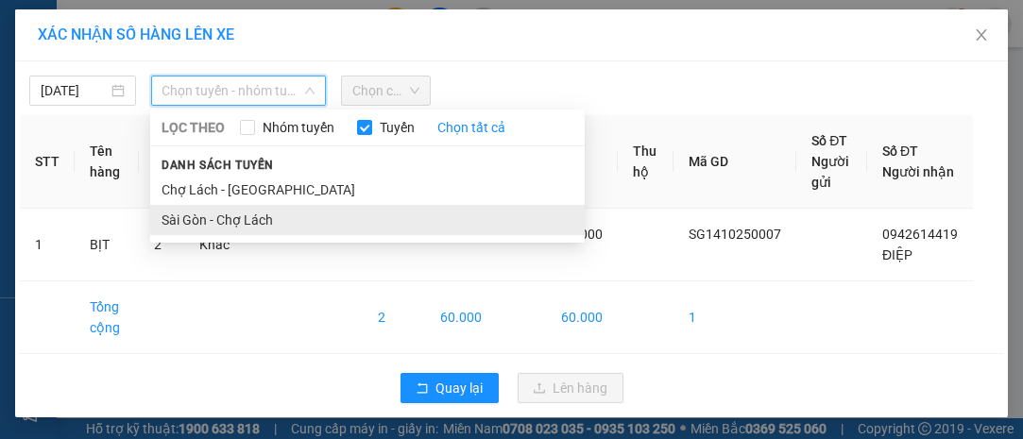
click at [244, 220] on li "Sài Gòn - Chợ Lách" at bounding box center [367, 220] width 435 height 30
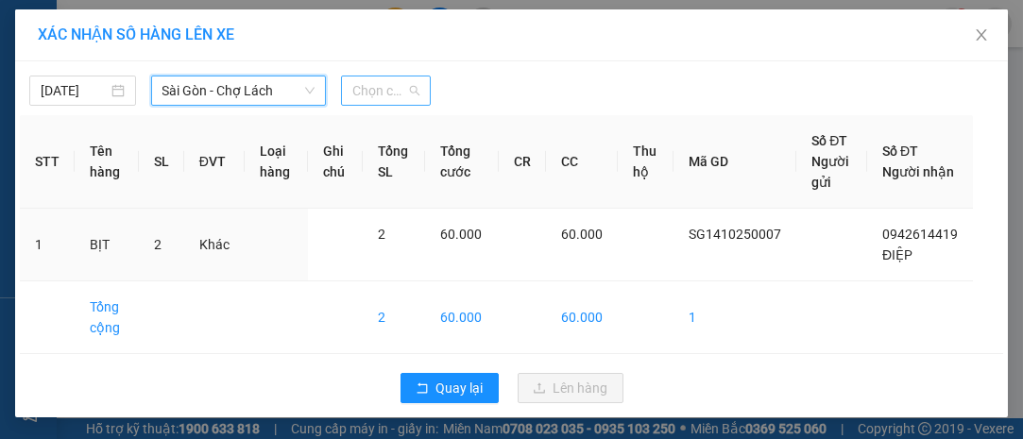
click at [358, 92] on span "Chọn chuyến" at bounding box center [385, 91] width 66 height 28
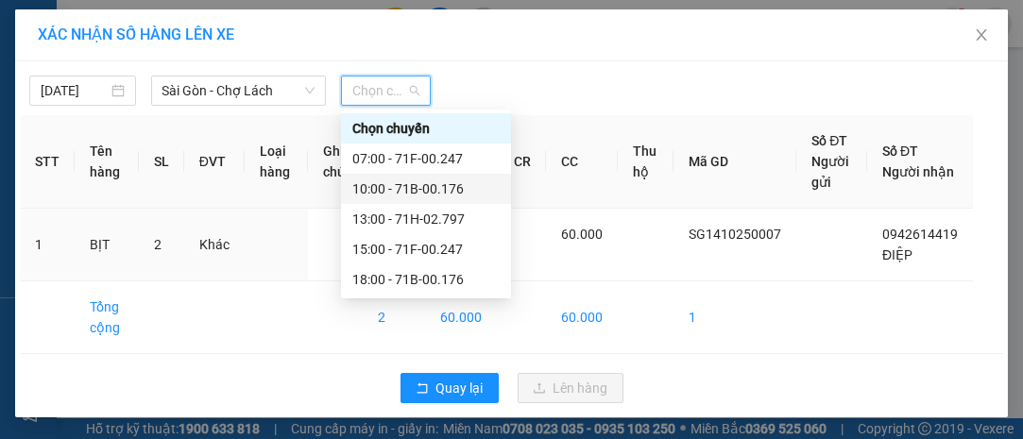
click at [435, 188] on div "10:00 - 71B-00.176" at bounding box center [425, 189] width 147 height 21
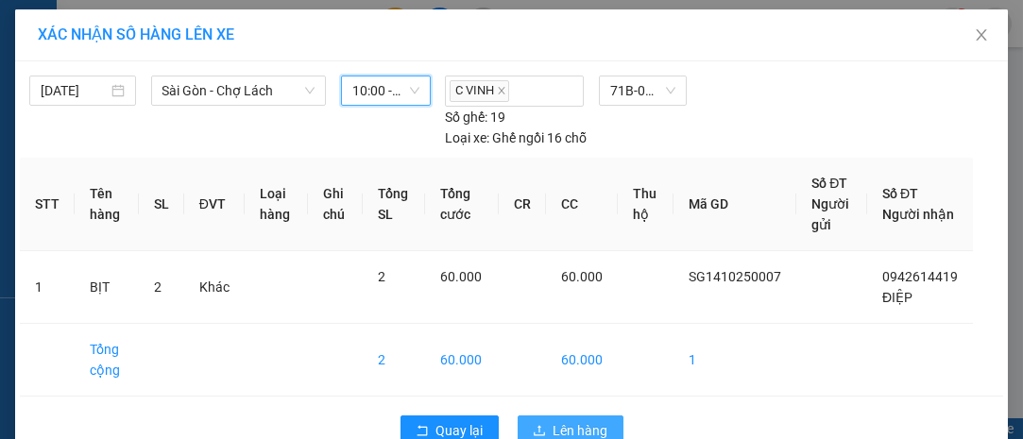
click at [578, 424] on span "Lên hàng" at bounding box center [581, 430] width 55 height 21
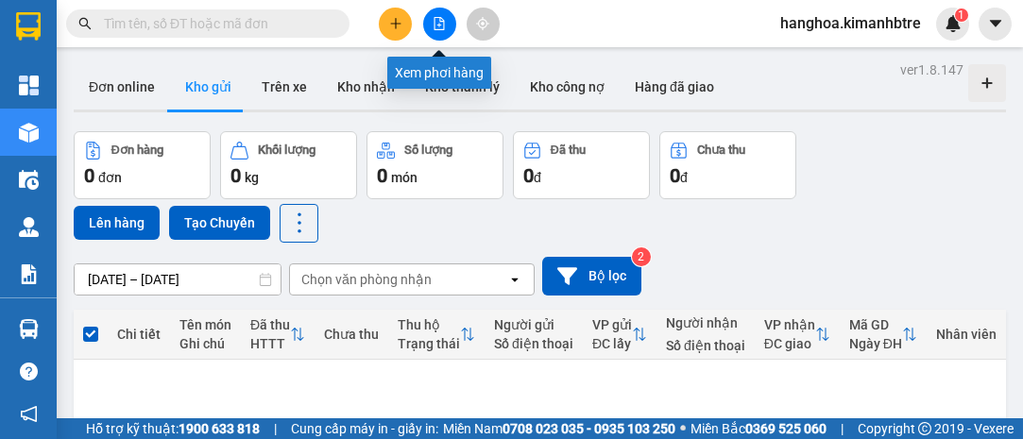
click at [439, 22] on icon "file-add" at bounding box center [439, 23] width 13 height 13
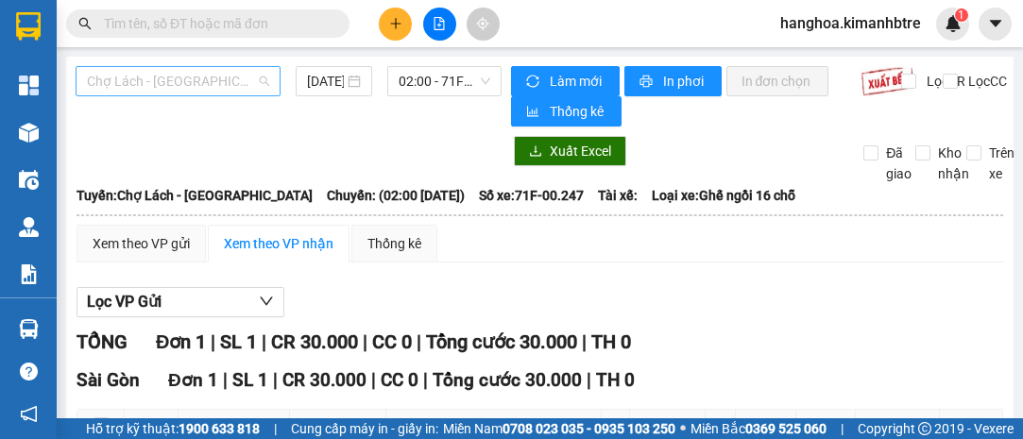
click at [205, 77] on span "Chợ Lách - [GEOGRAPHIC_DATA]" at bounding box center [178, 81] width 182 height 28
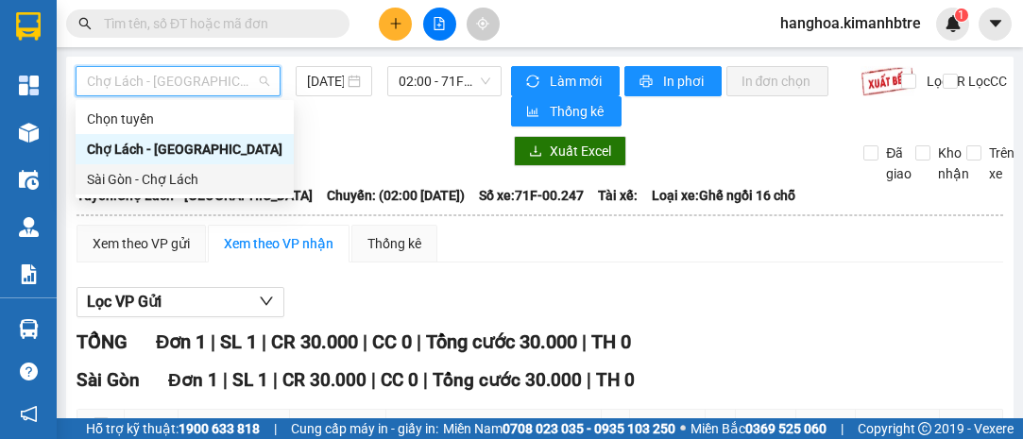
click at [212, 179] on div "Sài Gòn - Chợ Lách" at bounding box center [185, 179] width 196 height 21
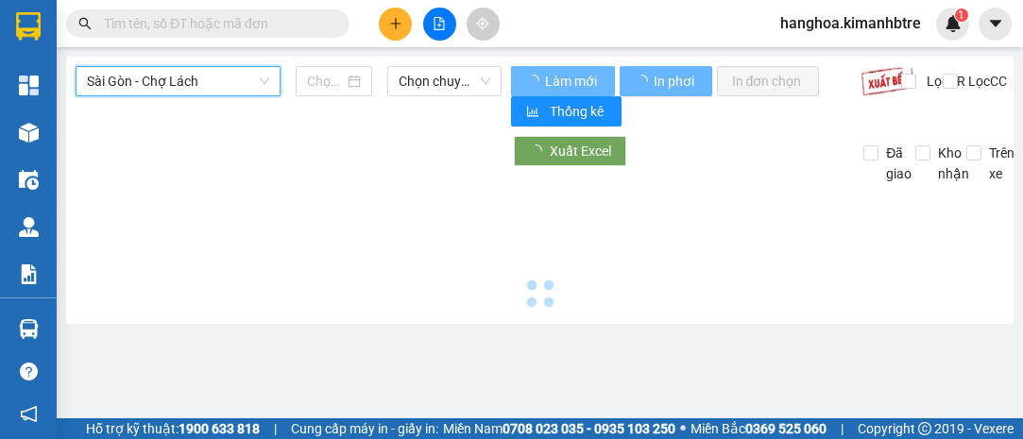
type input "[DATE]"
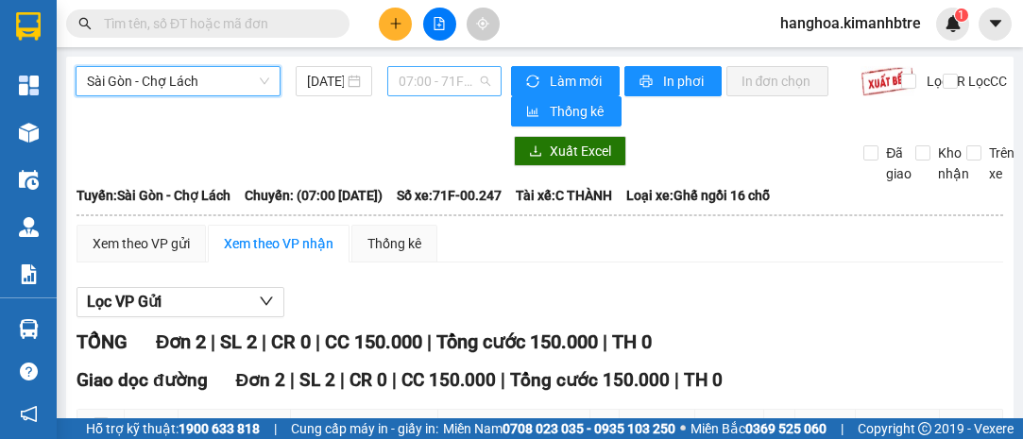
click at [419, 75] on span "07:00 - 71F-00.247" at bounding box center [444, 81] width 91 height 28
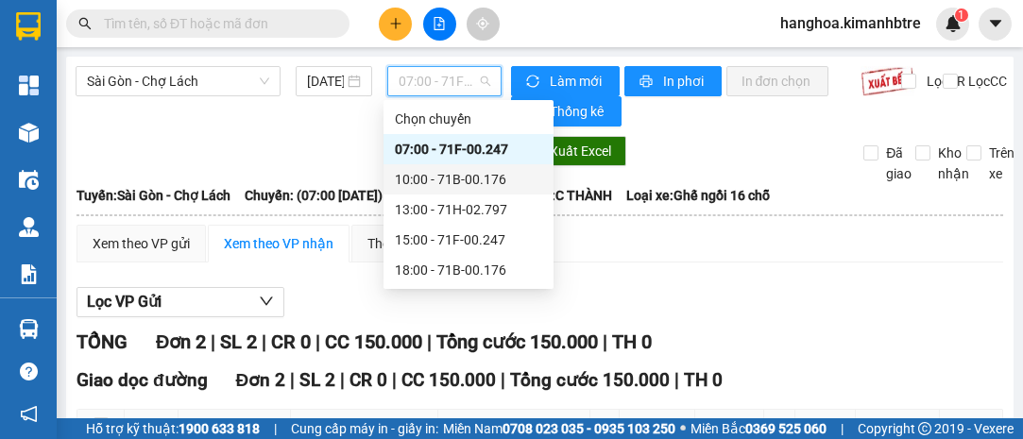
click at [518, 178] on div "10:00 - 71B-00.176" at bounding box center [468, 179] width 147 height 21
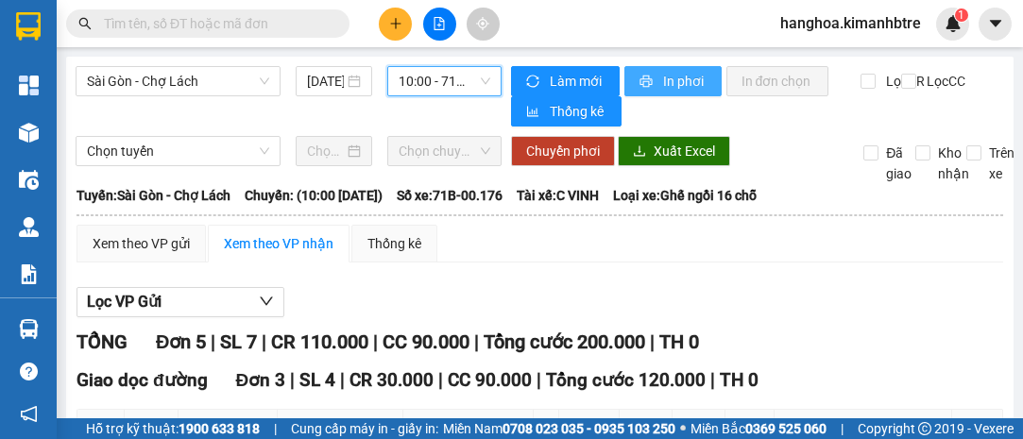
click at [666, 83] on span "In phơi" at bounding box center [684, 81] width 43 height 21
click at [642, 75] on icon "printer" at bounding box center [646, 81] width 13 height 13
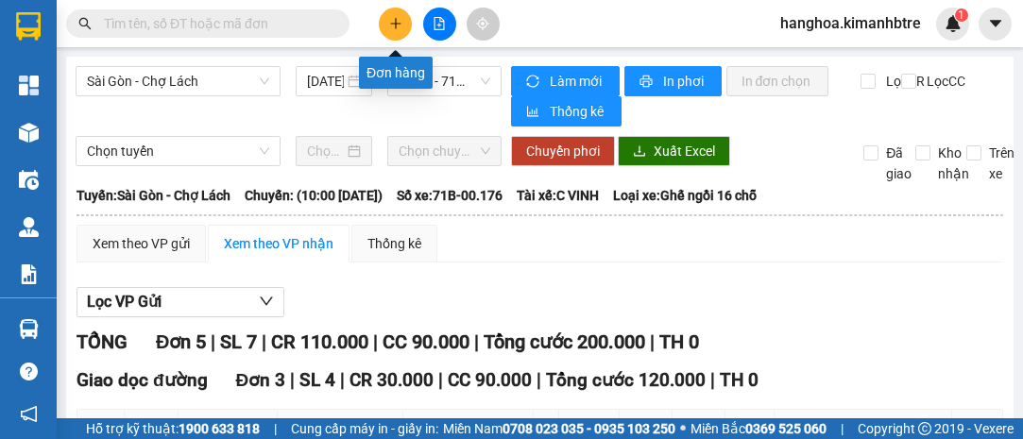
click at [390, 22] on icon "plus" at bounding box center [395, 23] width 13 height 13
